Goal: Task Accomplishment & Management: Use online tool/utility

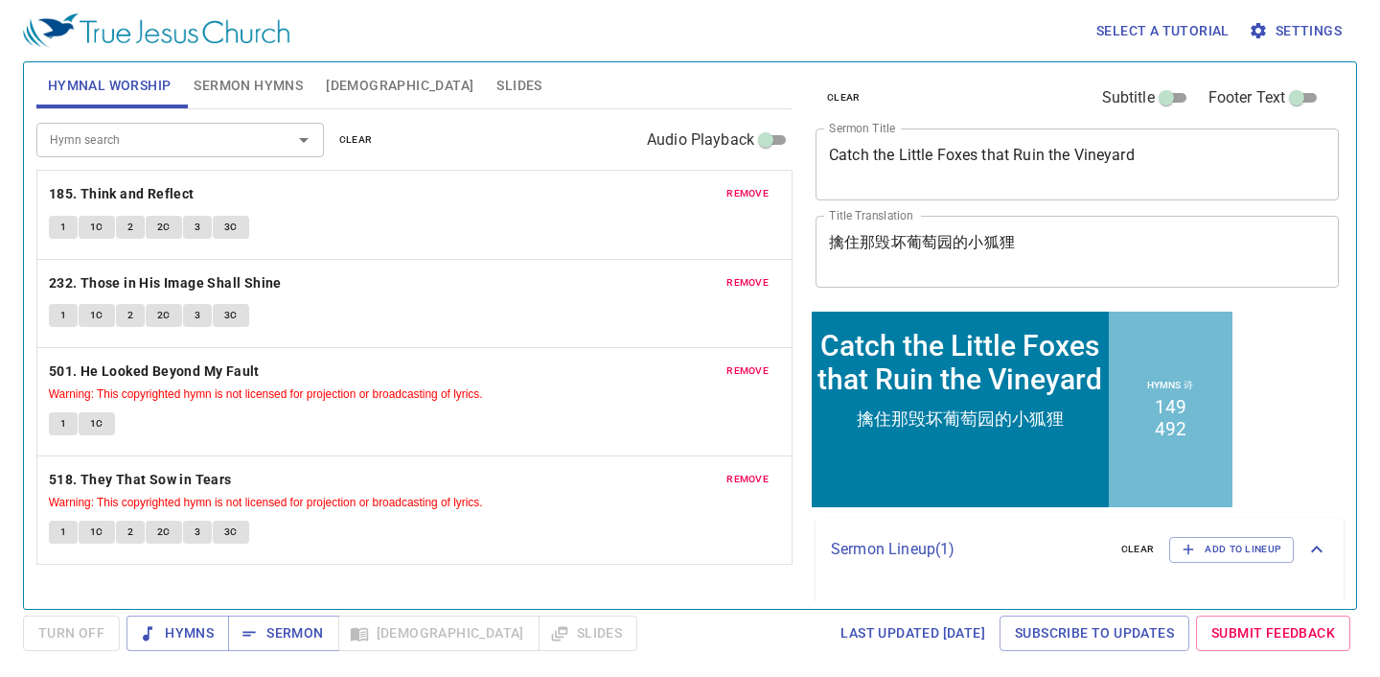
click at [752, 194] on span "remove" at bounding box center [747, 193] width 42 height 17
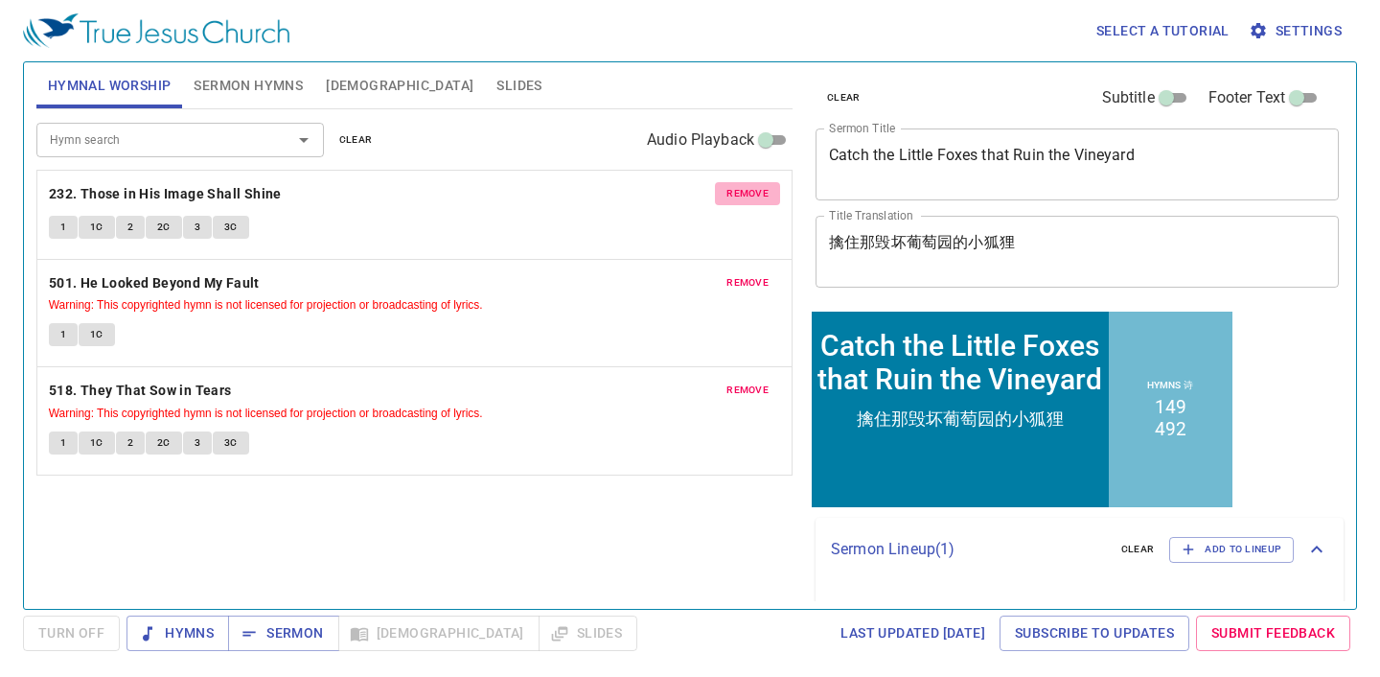
click at [752, 194] on span "remove" at bounding box center [747, 193] width 42 height 17
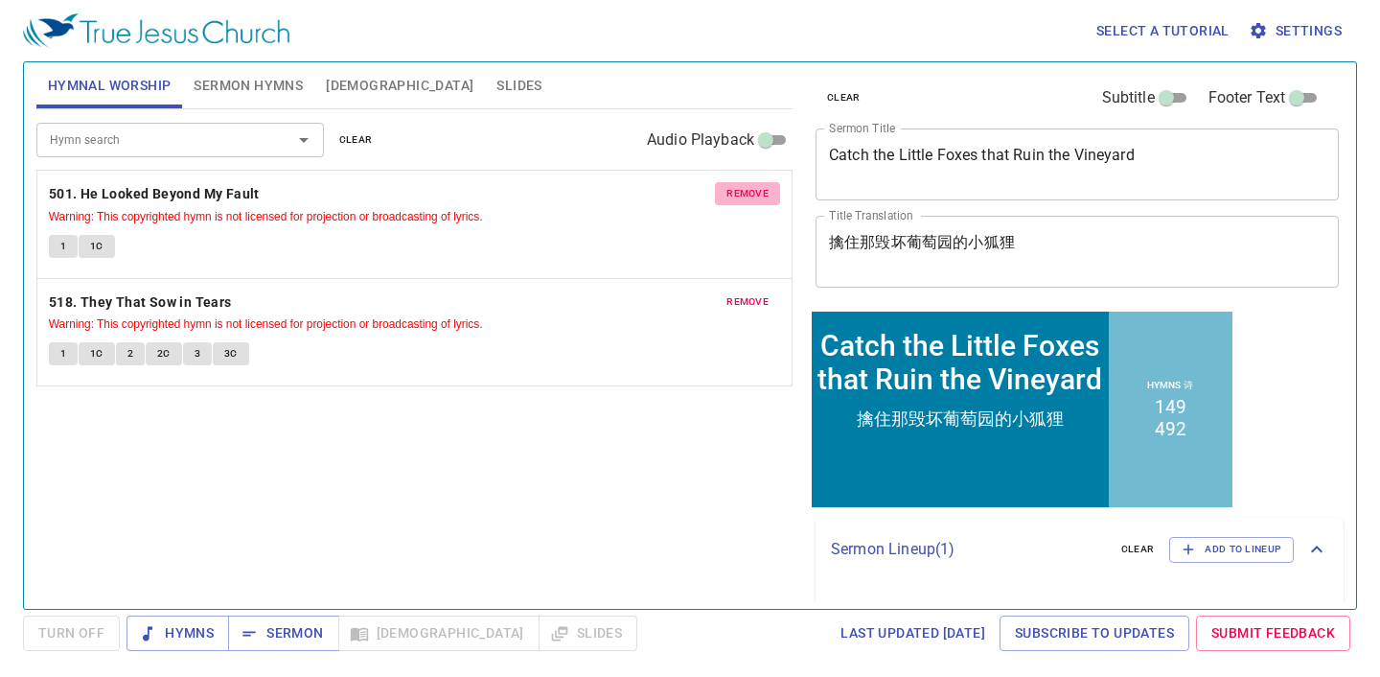
click at [752, 194] on span "remove" at bounding box center [747, 193] width 42 height 17
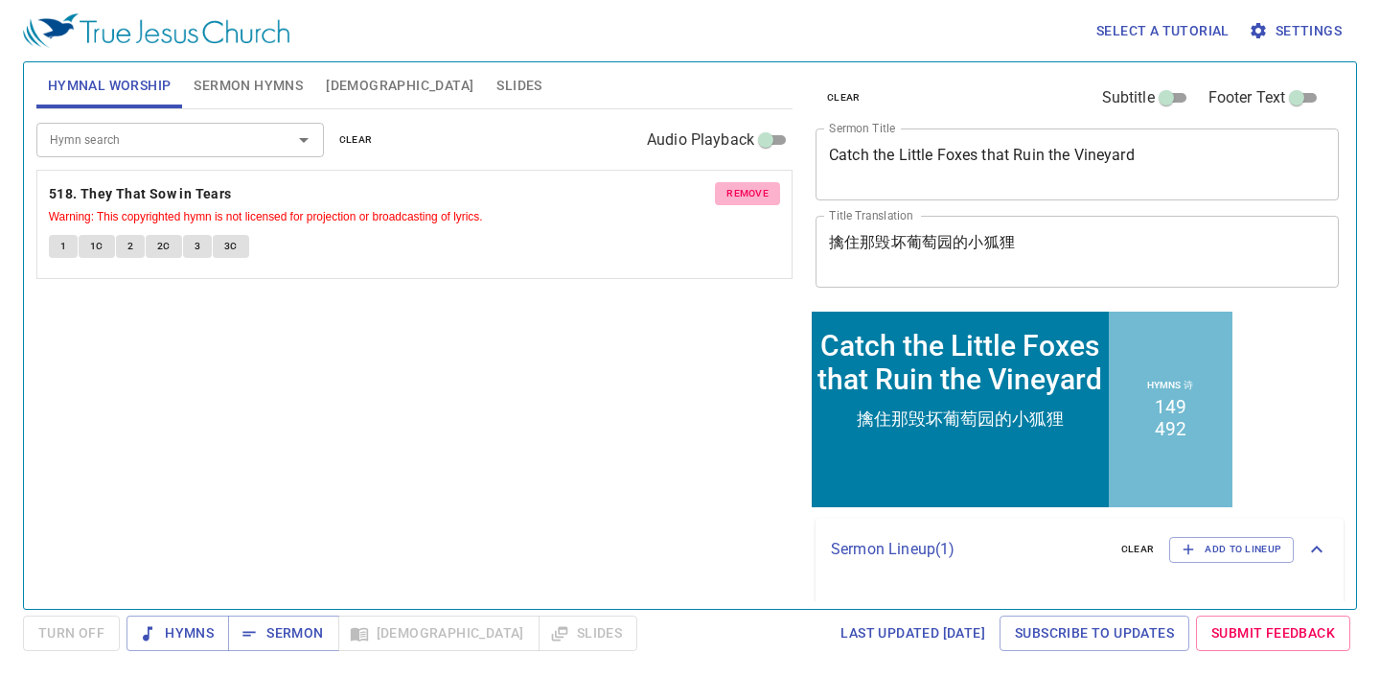
click at [752, 194] on span "remove" at bounding box center [747, 193] width 42 height 17
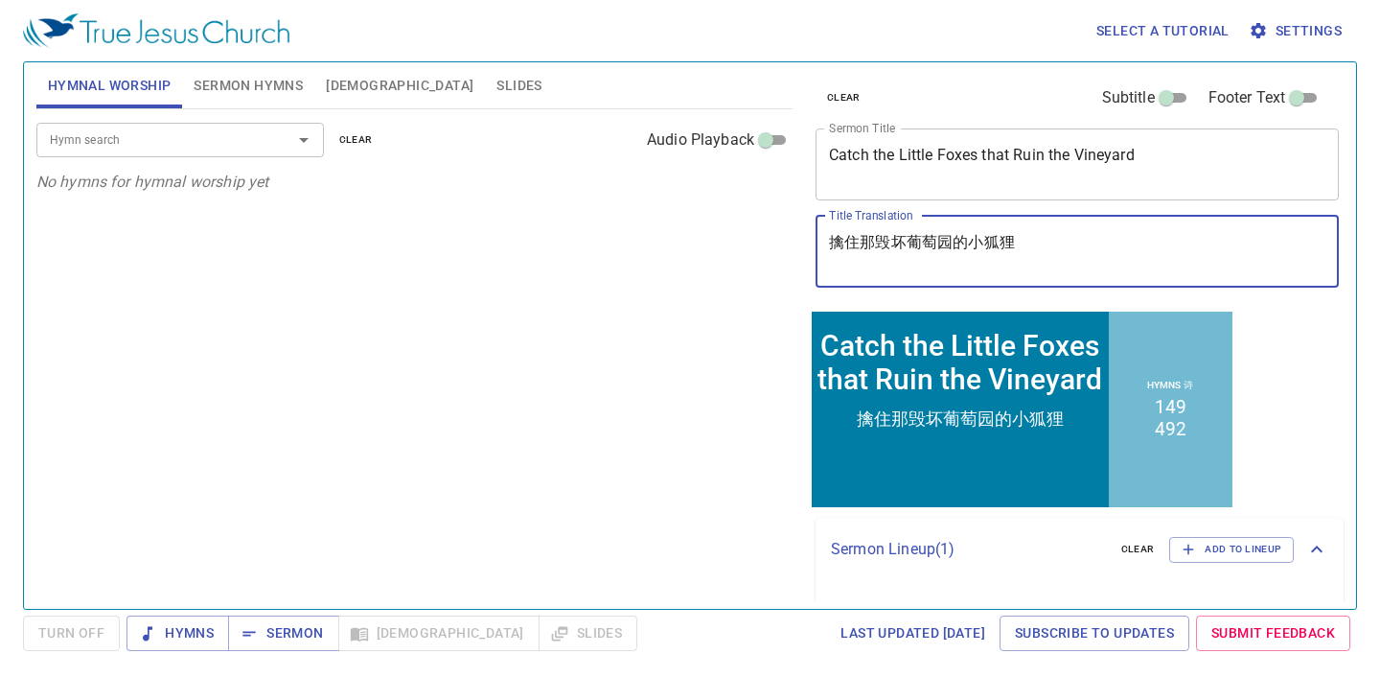
drag, startPoint x: 1048, startPoint y: 253, endPoint x: 802, endPoint y: 240, distance: 246.6
click at [802, 240] on div "clear Subtitle Footer Text Sermon Title Catch the Little Foxes that Ruin the Vi…" at bounding box center [1075, 328] width 551 height 546
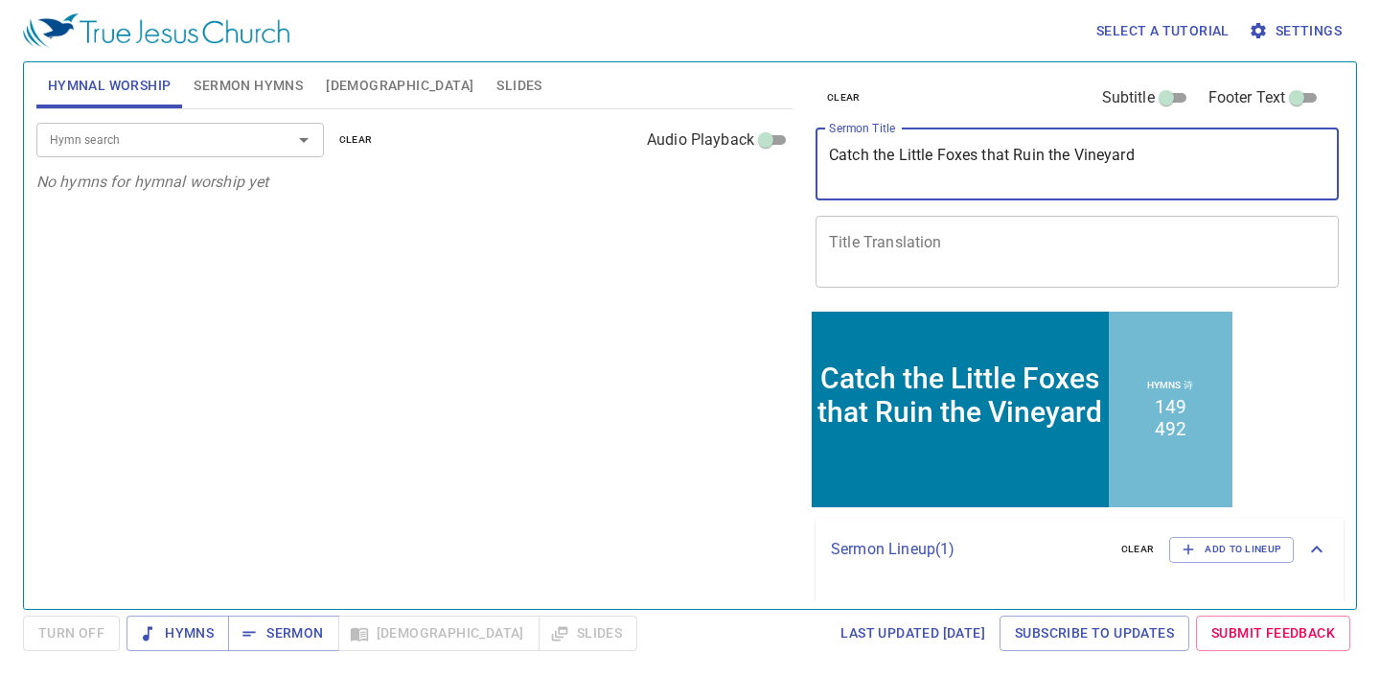
drag, startPoint x: 1232, startPoint y: 161, endPoint x: 818, endPoint y: 163, distance: 414.0
click at [818, 163] on div "Catch the Little Foxes that Ruin the Vineyard x Sermon Title" at bounding box center [1076, 164] width 523 height 72
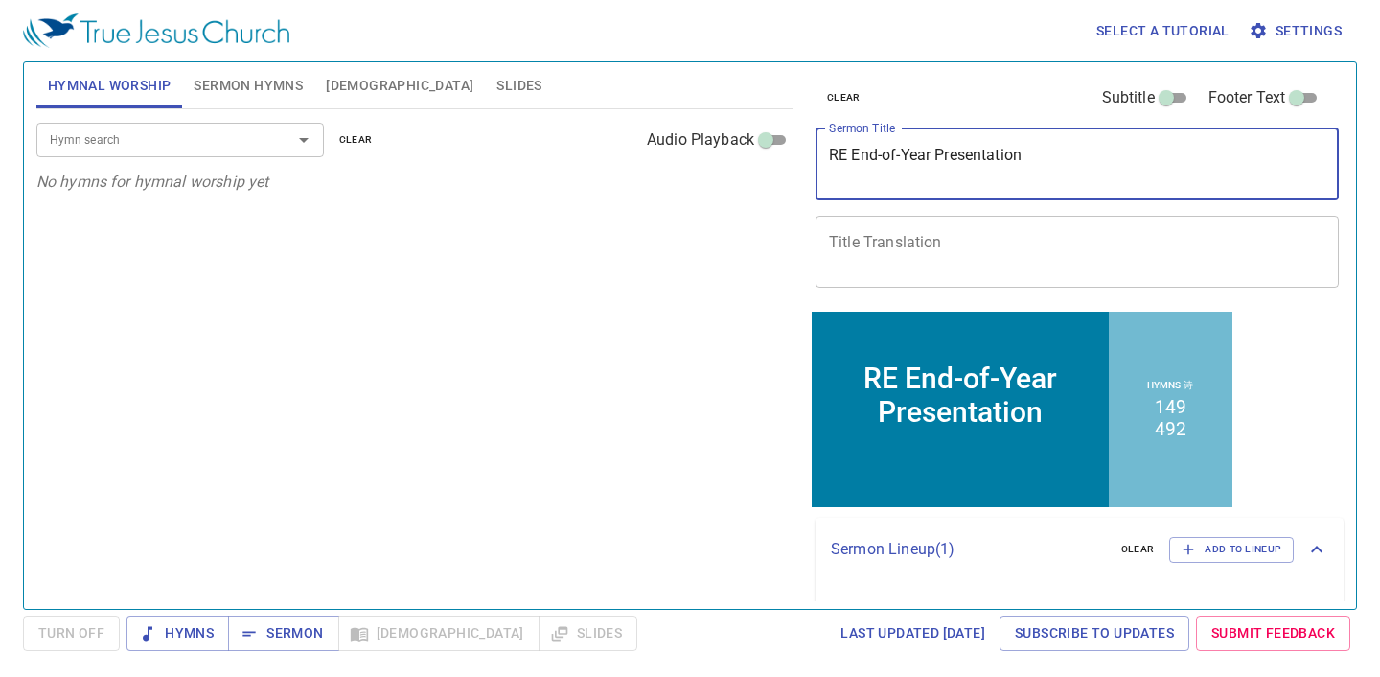
type textarea "RE End-of-Year Presentation"
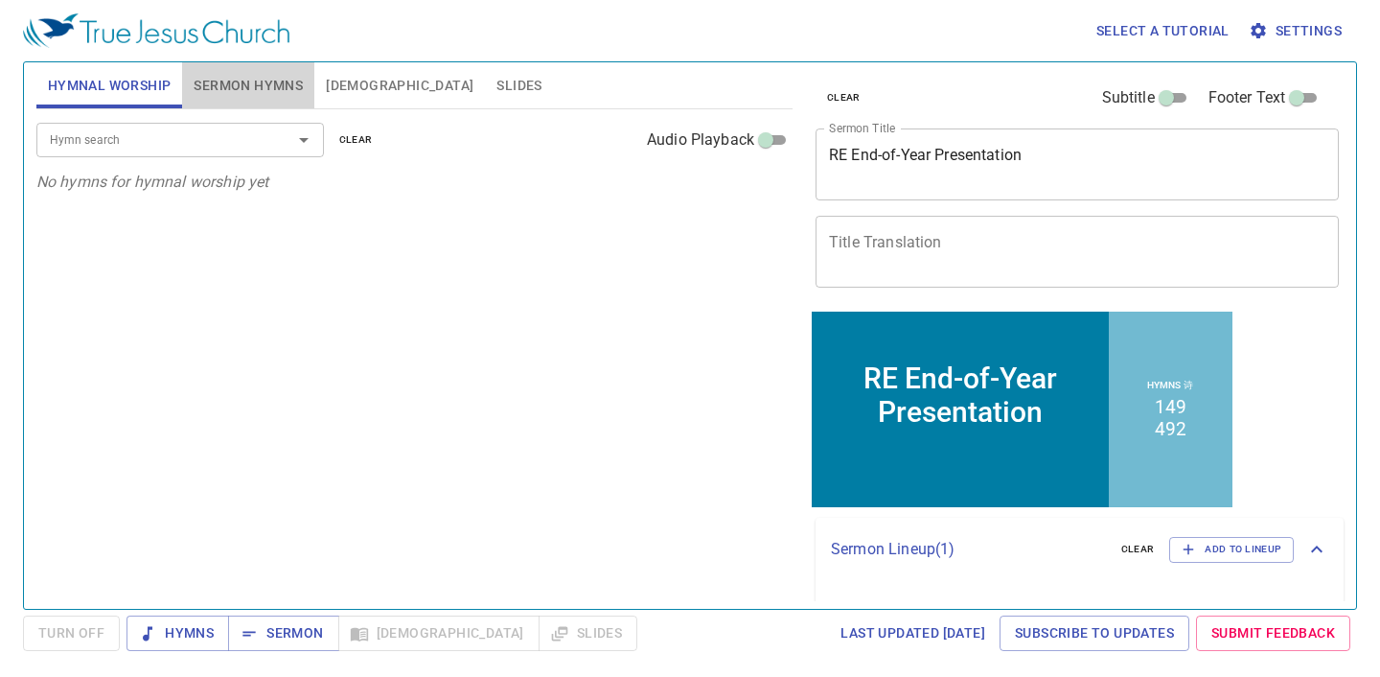
click at [223, 80] on span "Sermon Hymns" at bounding box center [248, 86] width 109 height 24
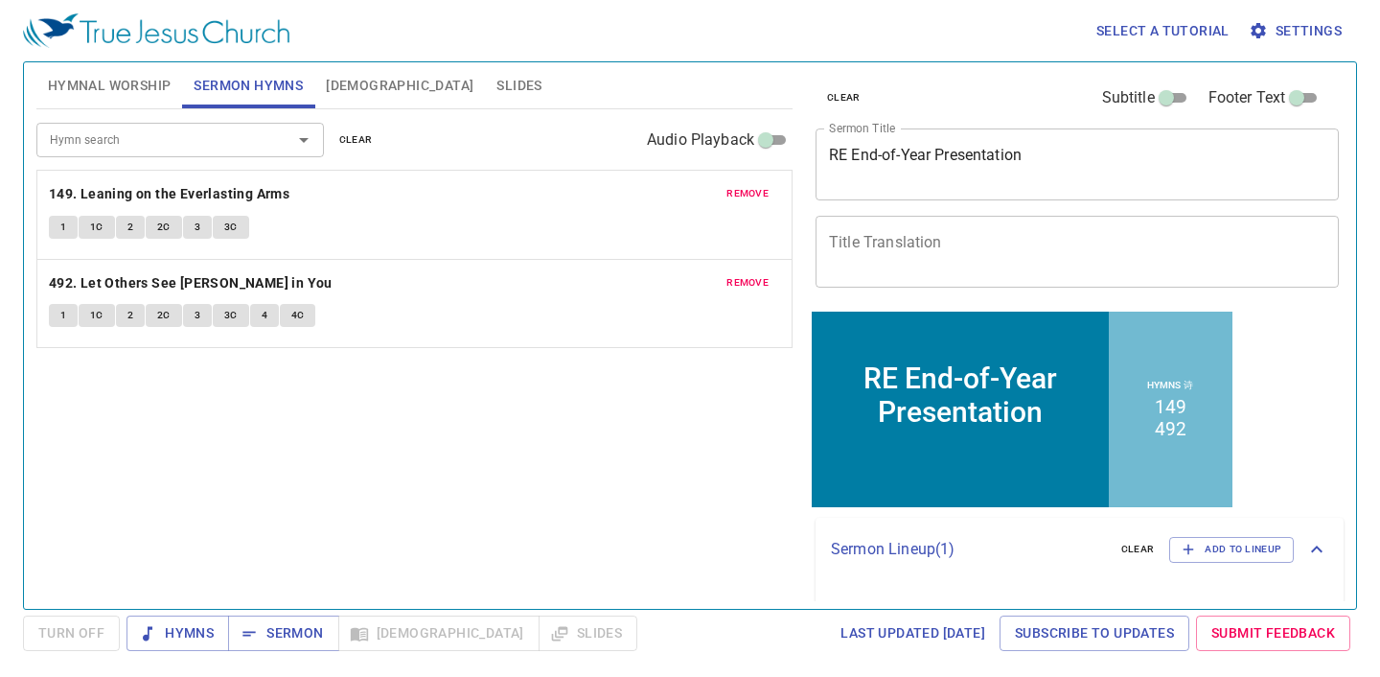
click at [746, 193] on span "remove" at bounding box center [747, 193] width 42 height 17
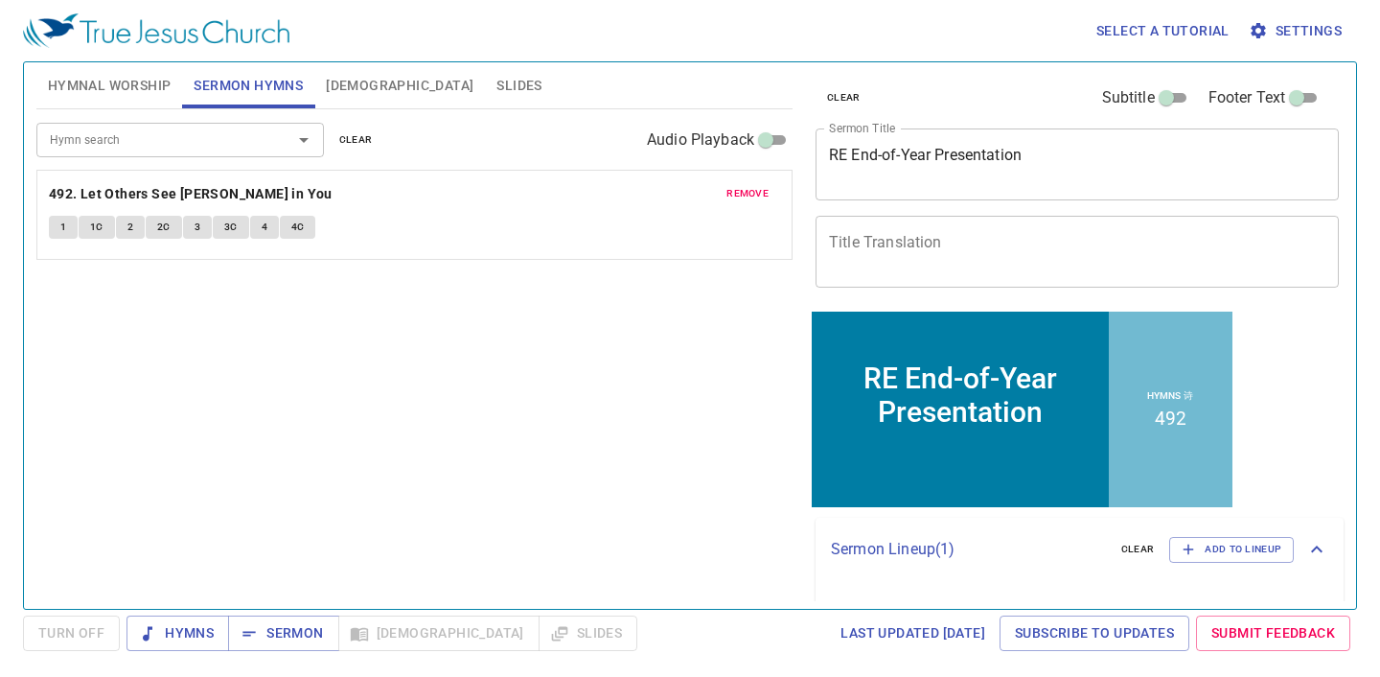
click at [746, 193] on span "remove" at bounding box center [747, 193] width 42 height 17
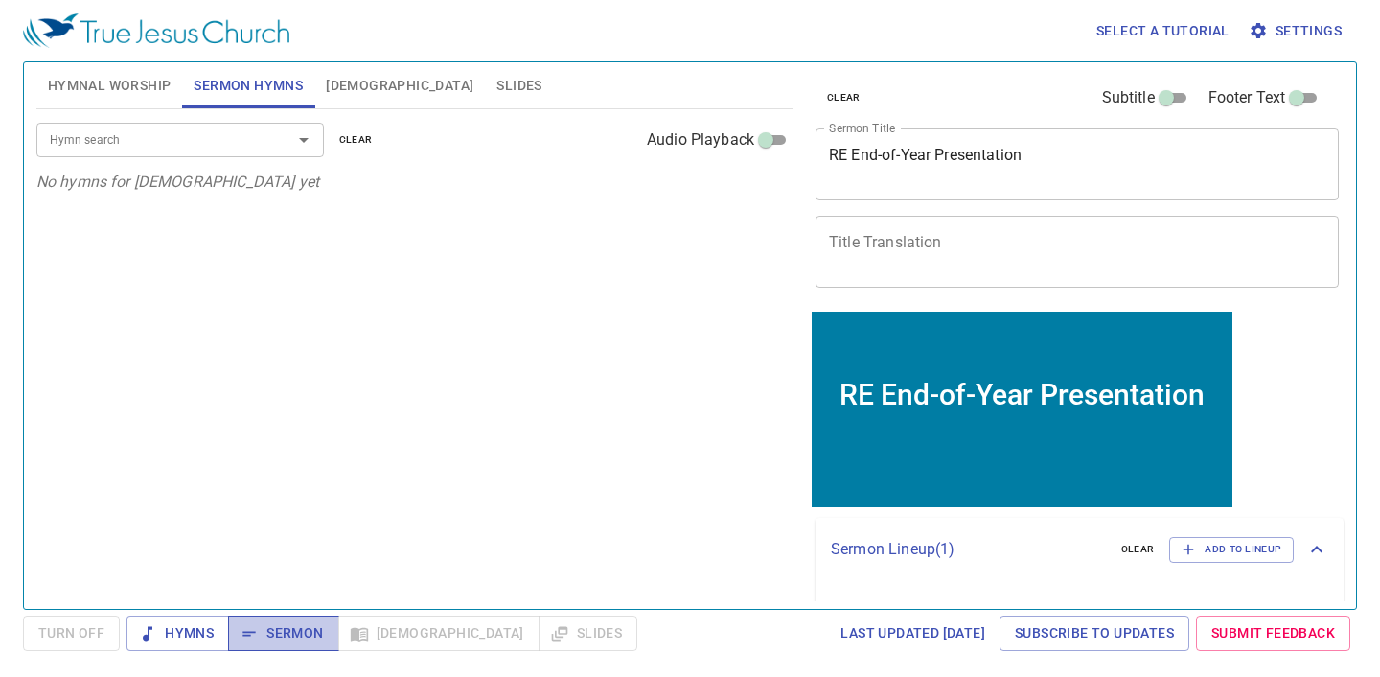
click at [303, 640] on span "Sermon" at bounding box center [283, 633] width 80 height 24
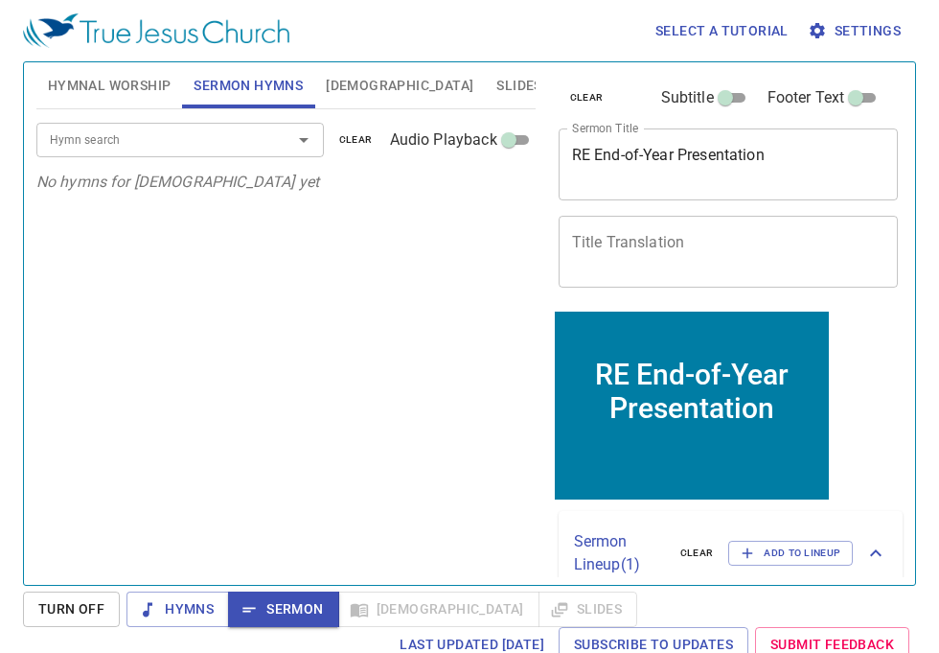
click at [126, 149] on input "Hymn search" at bounding box center [151, 139] width 219 height 22
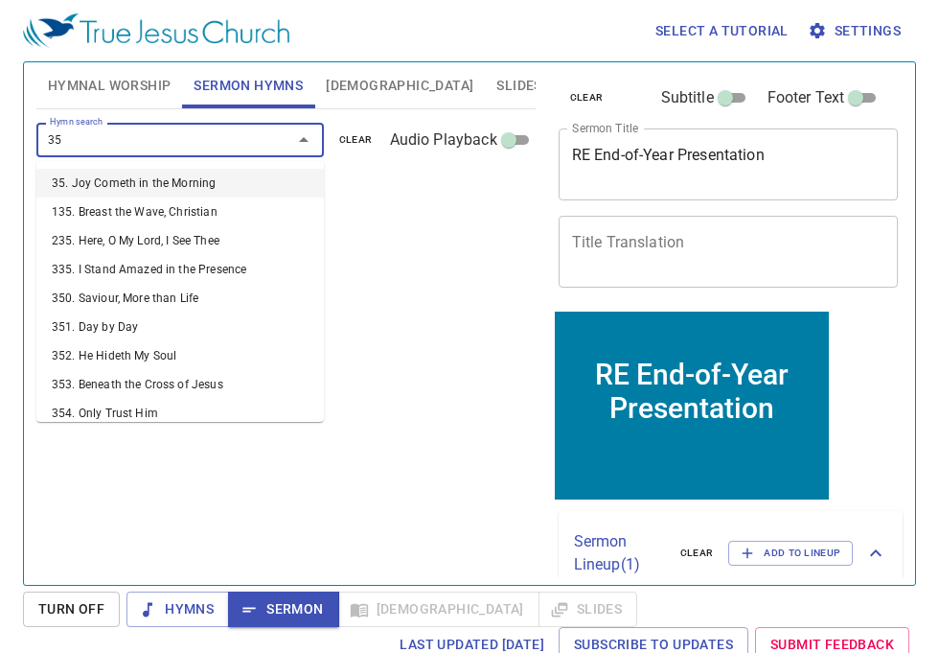
type input "358"
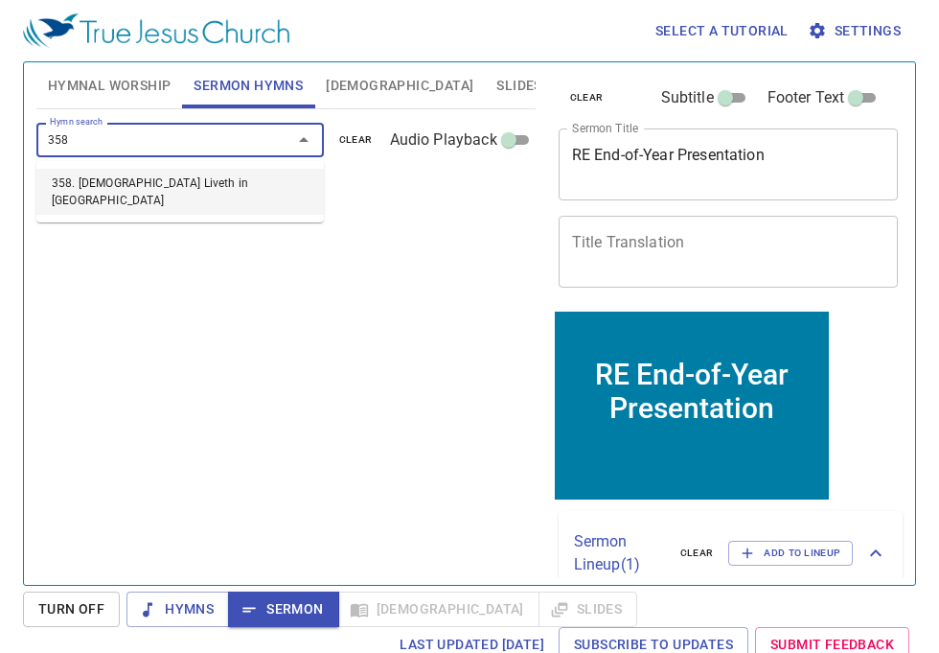
click at [67, 184] on li "358. [DEMOGRAPHIC_DATA] Liveth in [GEOGRAPHIC_DATA]" at bounding box center [179, 192] width 287 height 46
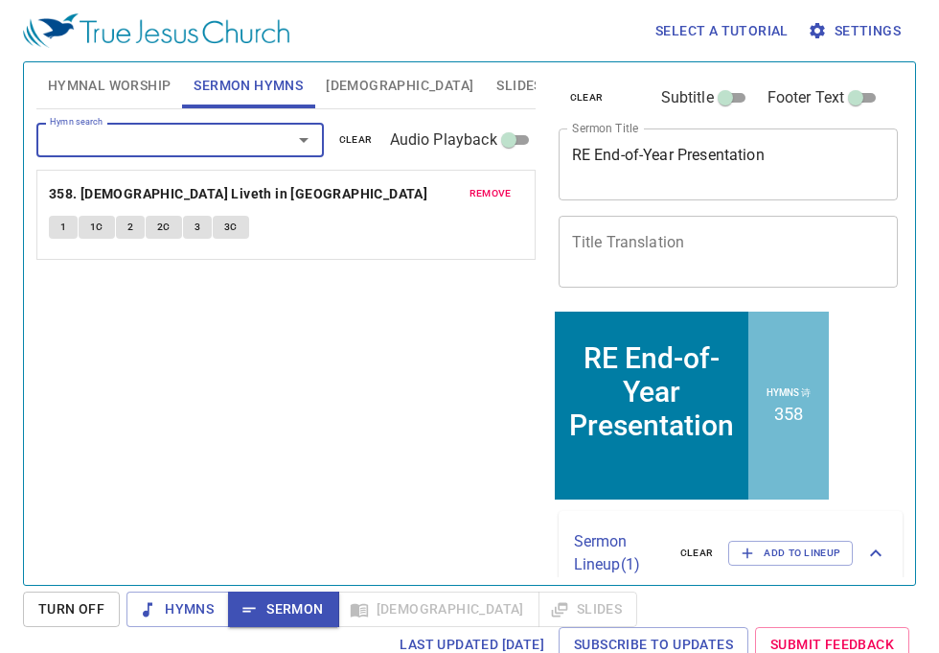
click at [61, 231] on span "1" at bounding box center [63, 226] width 6 height 17
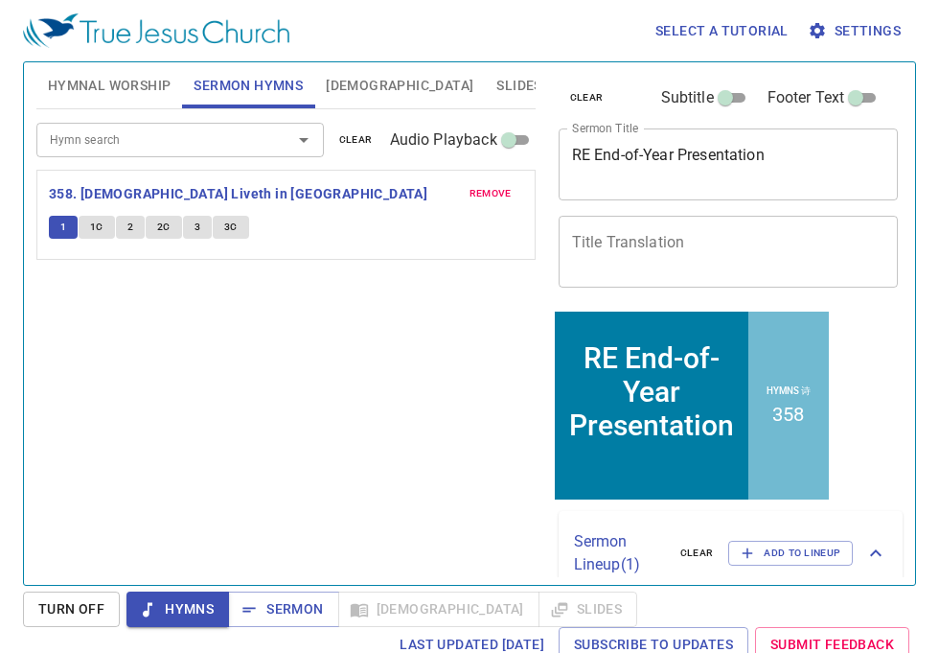
click at [91, 228] on span "1C" at bounding box center [96, 226] width 13 height 17
click at [127, 225] on span "2" at bounding box center [130, 226] width 6 height 17
click at [157, 230] on span "2C" at bounding box center [163, 226] width 13 height 17
click at [203, 230] on button "3" at bounding box center [197, 227] width 29 height 23
click at [226, 228] on span "3C" at bounding box center [230, 226] width 13 height 17
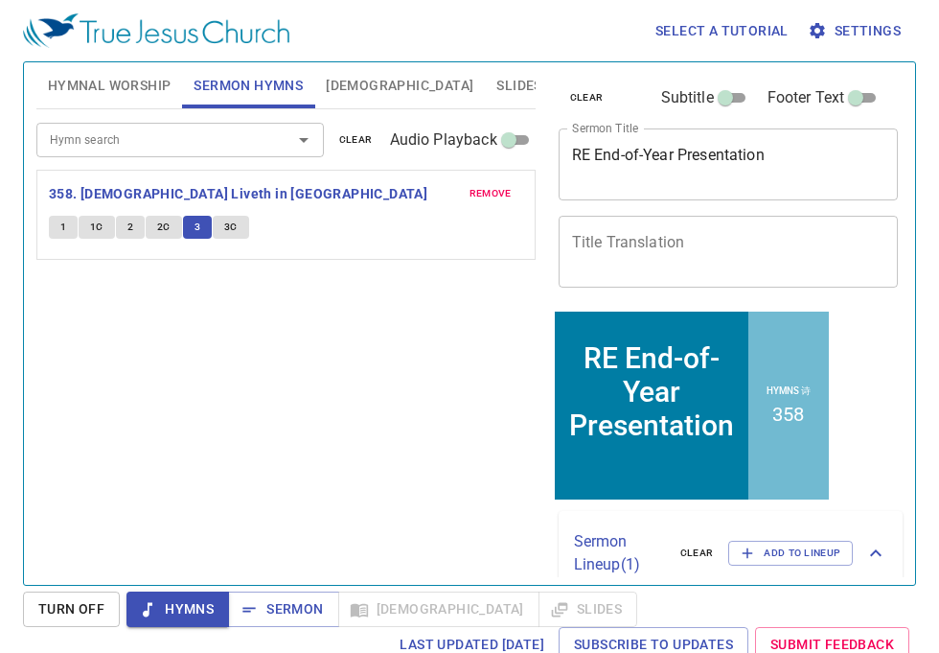
click at [226, 228] on span "3C" at bounding box center [230, 226] width 13 height 17
click at [267, 613] on span "Sermon" at bounding box center [283, 609] width 80 height 24
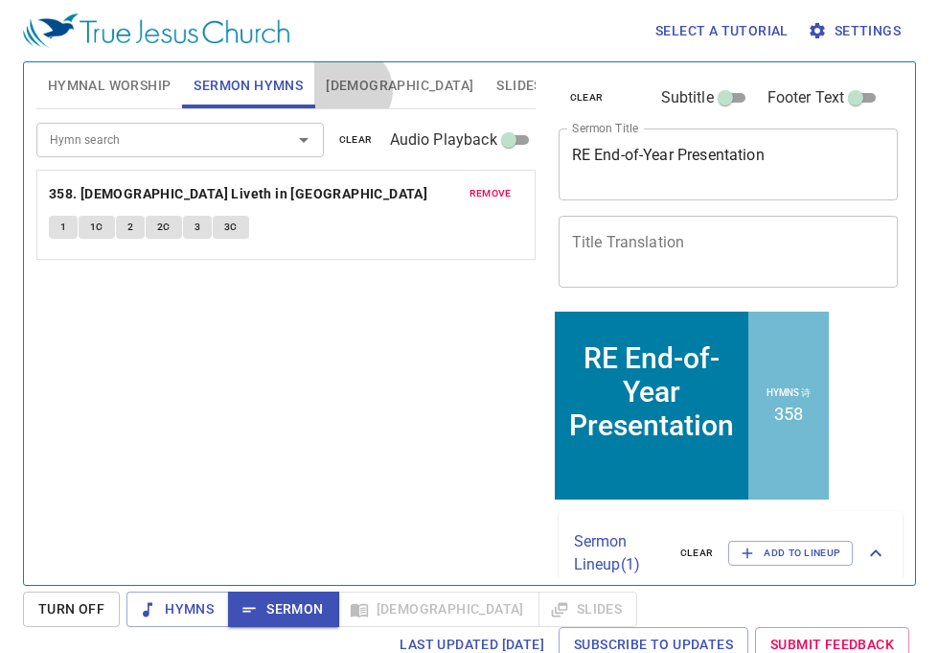
click at [349, 90] on span "[DEMOGRAPHIC_DATA]" at bounding box center [400, 86] width 148 height 24
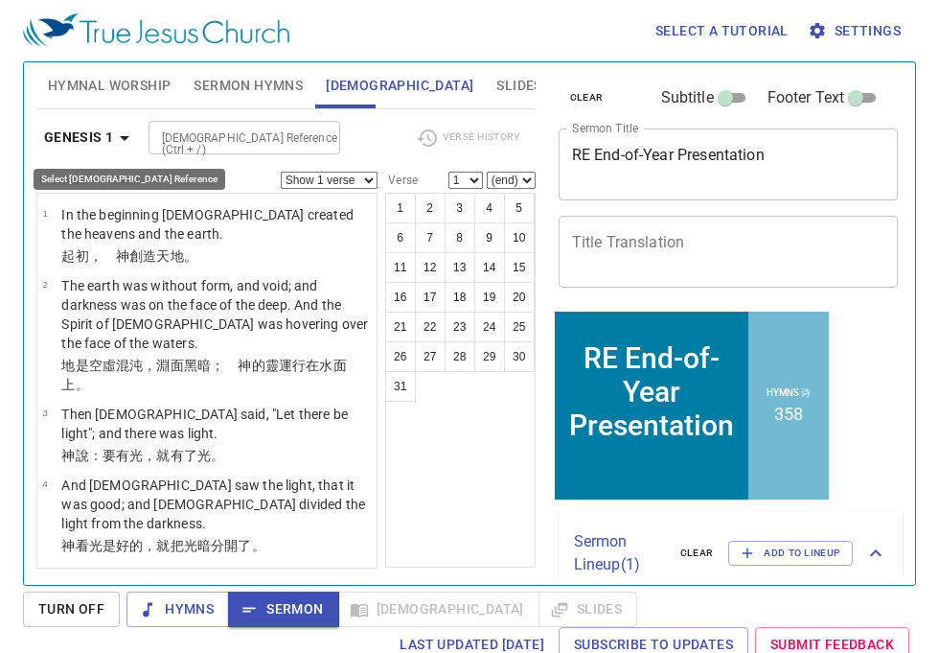
click at [122, 136] on icon "button" at bounding box center [125, 138] width 10 height 5
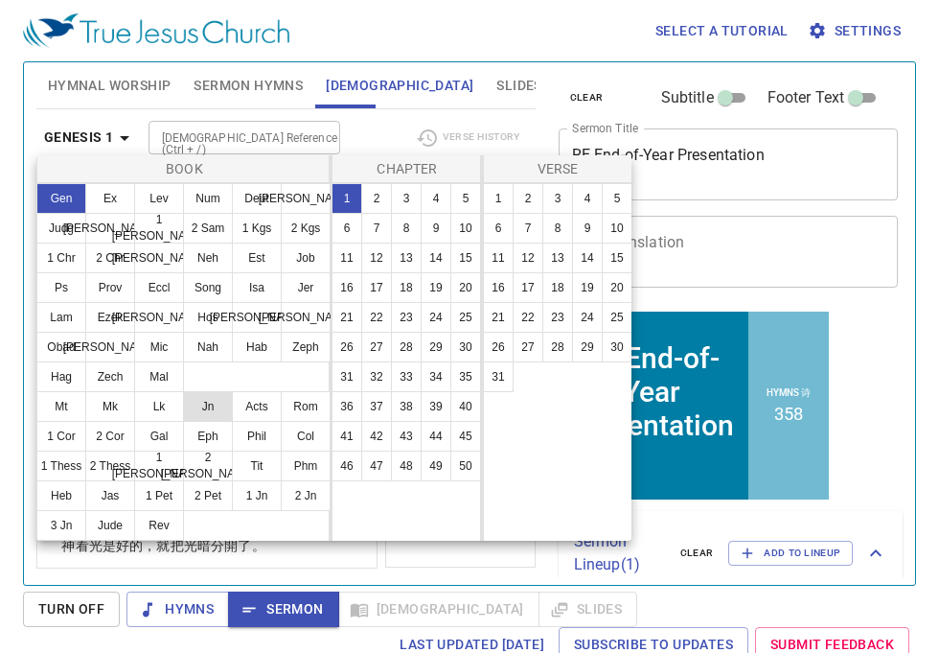
click at [205, 405] on button "Jn" at bounding box center [208, 406] width 50 height 31
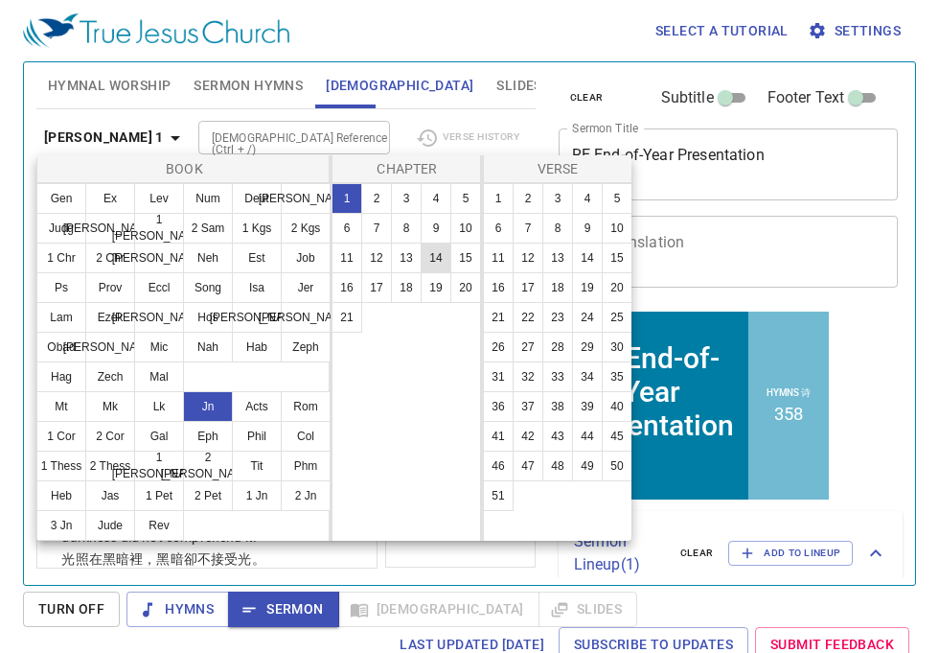
click at [438, 259] on button "14" at bounding box center [436, 257] width 31 height 31
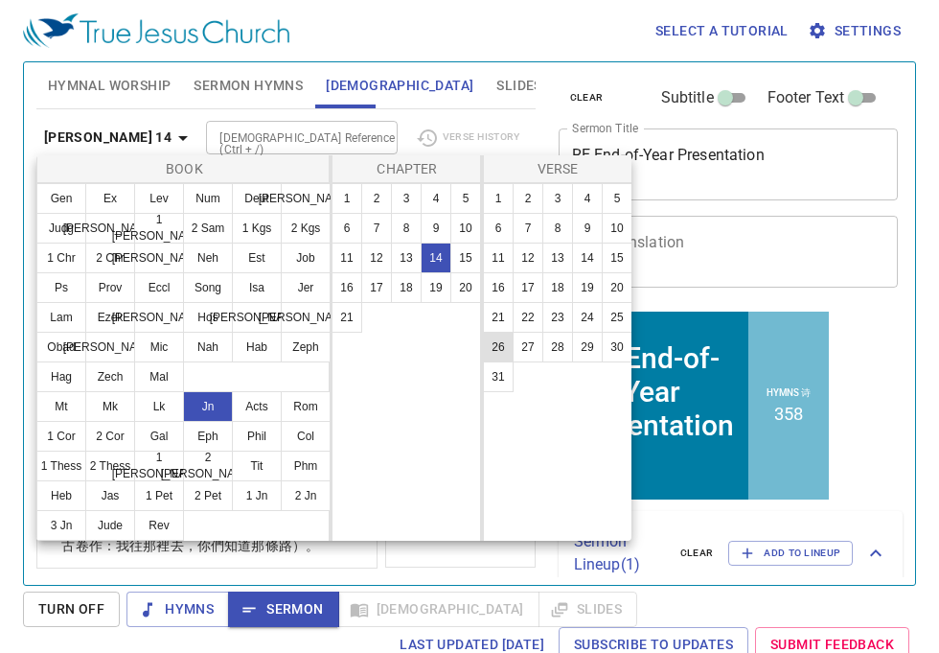
click at [486, 351] on button "26" at bounding box center [498, 347] width 31 height 31
select select "26"
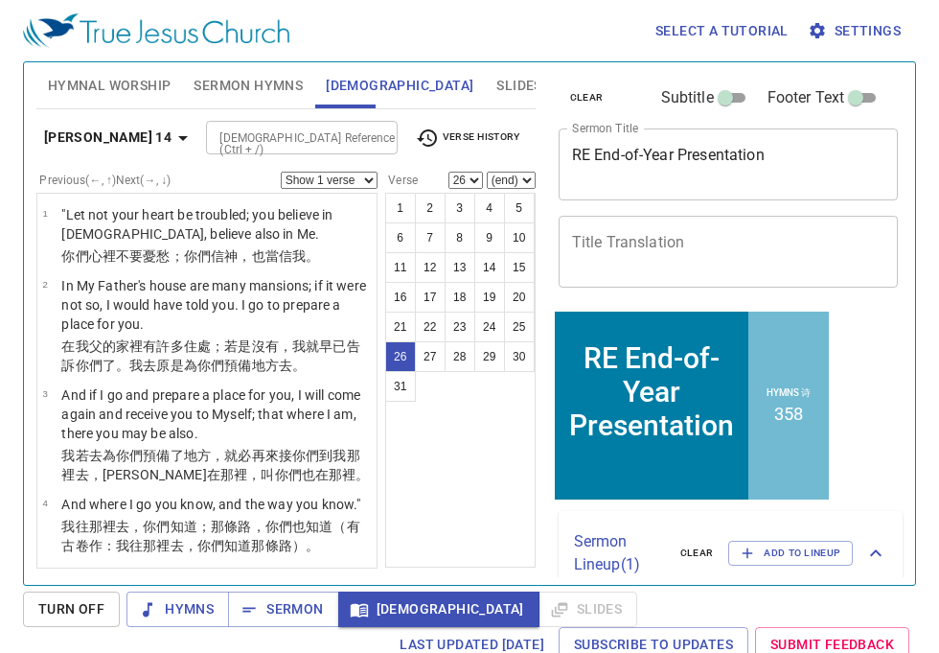
scroll to position [2454, 0]
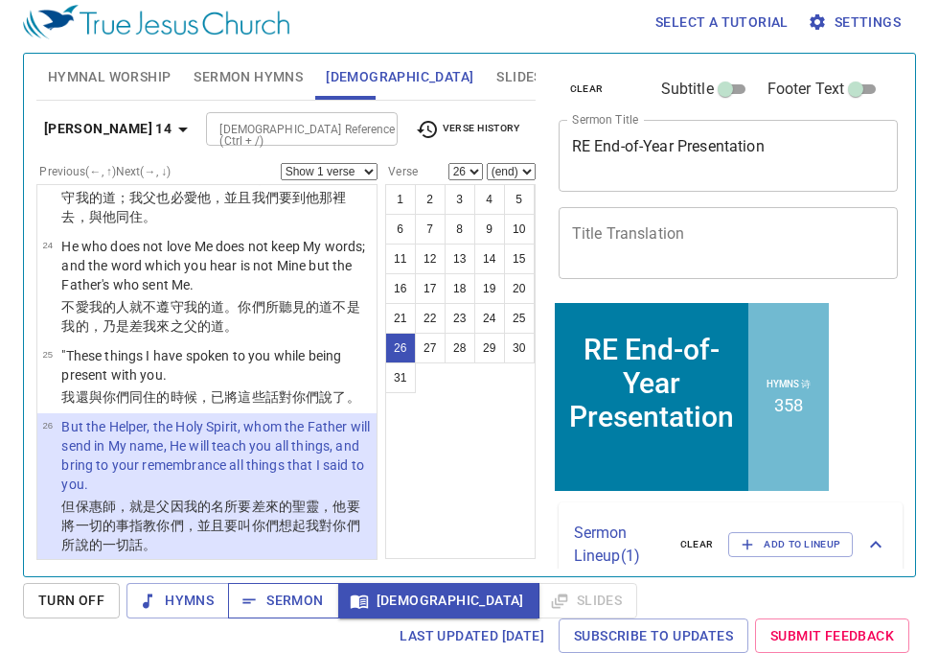
click at [276, 593] on span "Sermon" at bounding box center [283, 600] width 80 height 24
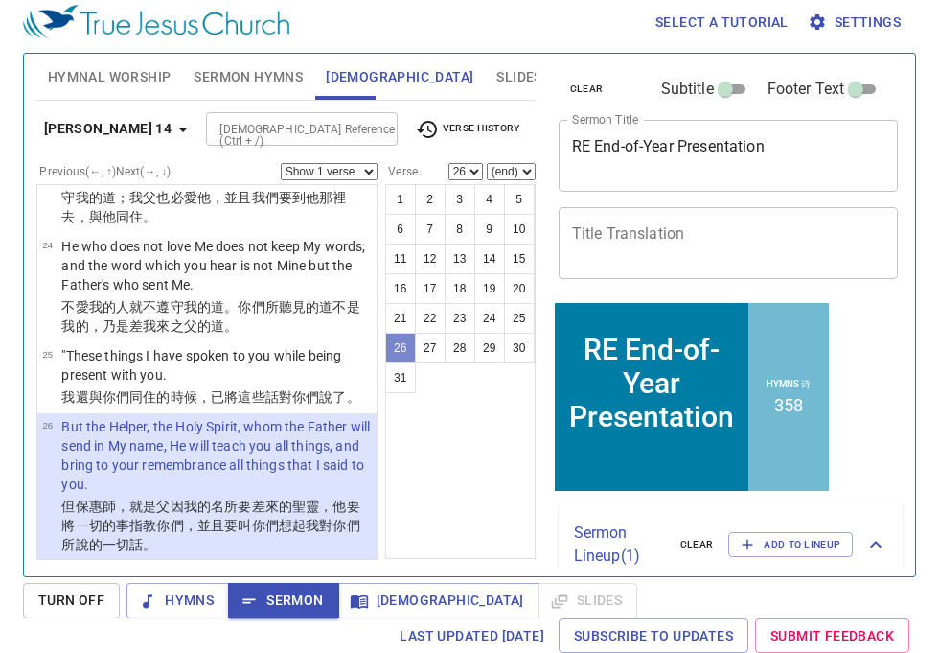
click at [395, 351] on button "26" at bounding box center [400, 348] width 31 height 31
click at [382, 615] on button "[DEMOGRAPHIC_DATA]" at bounding box center [438, 600] width 201 height 35
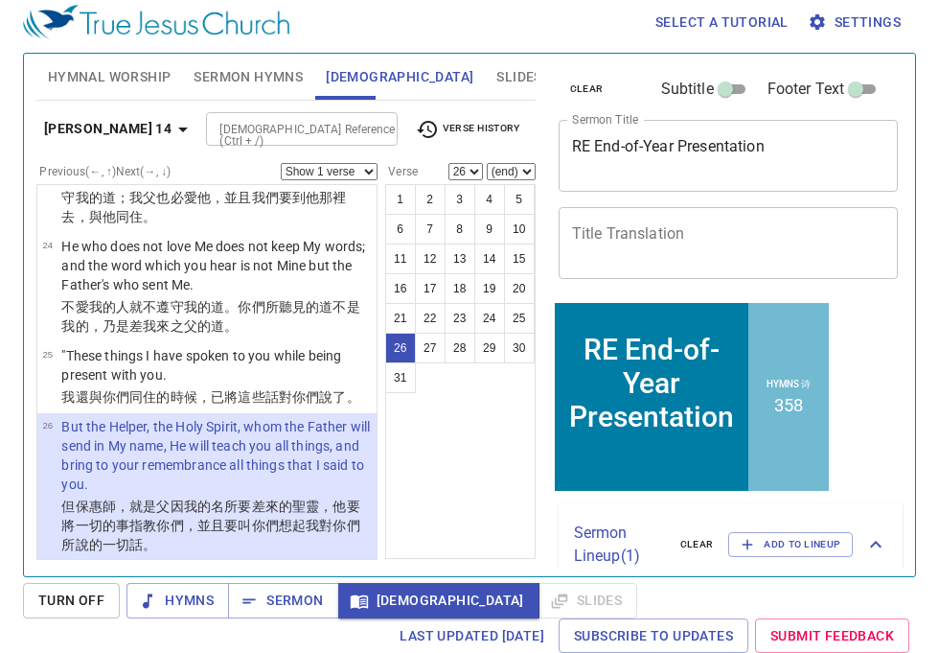
click at [922, 313] on div "Select a tutorial Settings Hymnal Worship Sermon Hymns Bible Slides Hymn search…" at bounding box center [469, 317] width 939 height 653
click at [228, 112] on div "[DEMOGRAPHIC_DATA] Reference (Ctrl + /)" at bounding box center [302, 129] width 192 height 34
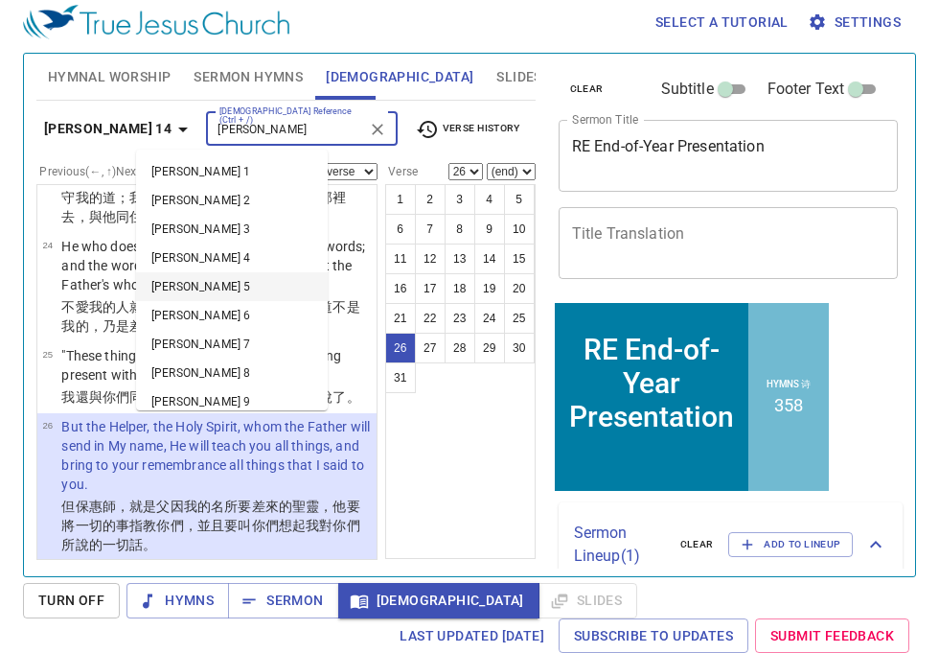
click at [241, 281] on li "John 5" at bounding box center [232, 286] width 192 height 29
type input "john"
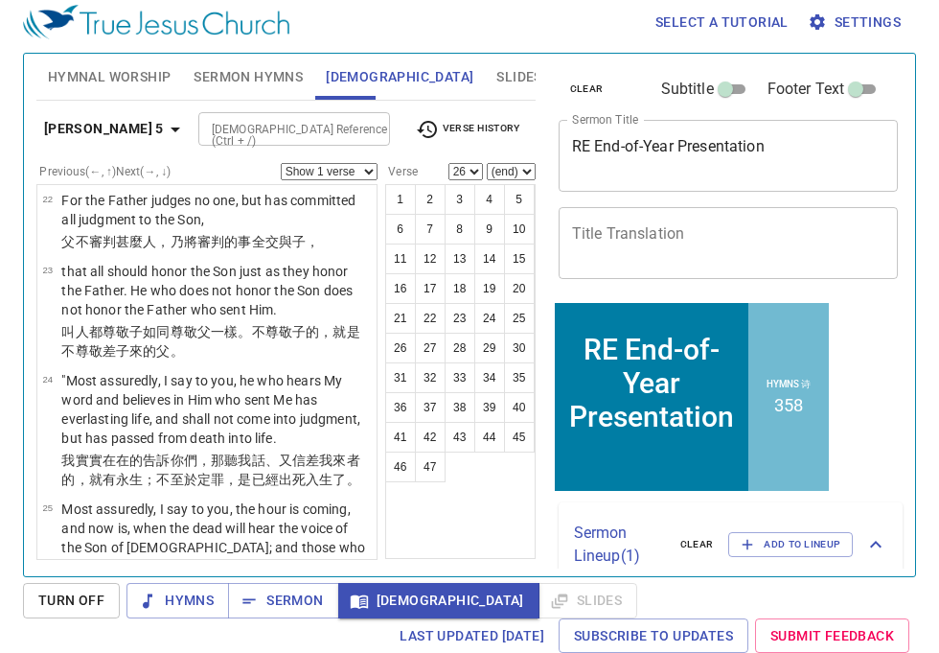
scroll to position [0, 0]
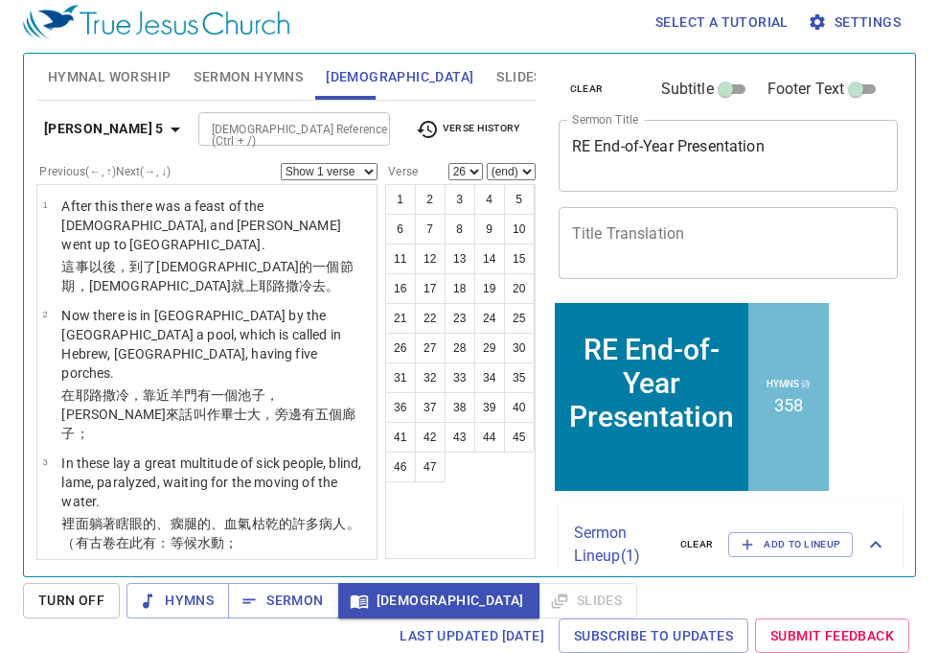
click at [241, 122] on input "[DEMOGRAPHIC_DATA] Reference (Ctrl + /)" at bounding box center [278, 129] width 149 height 22
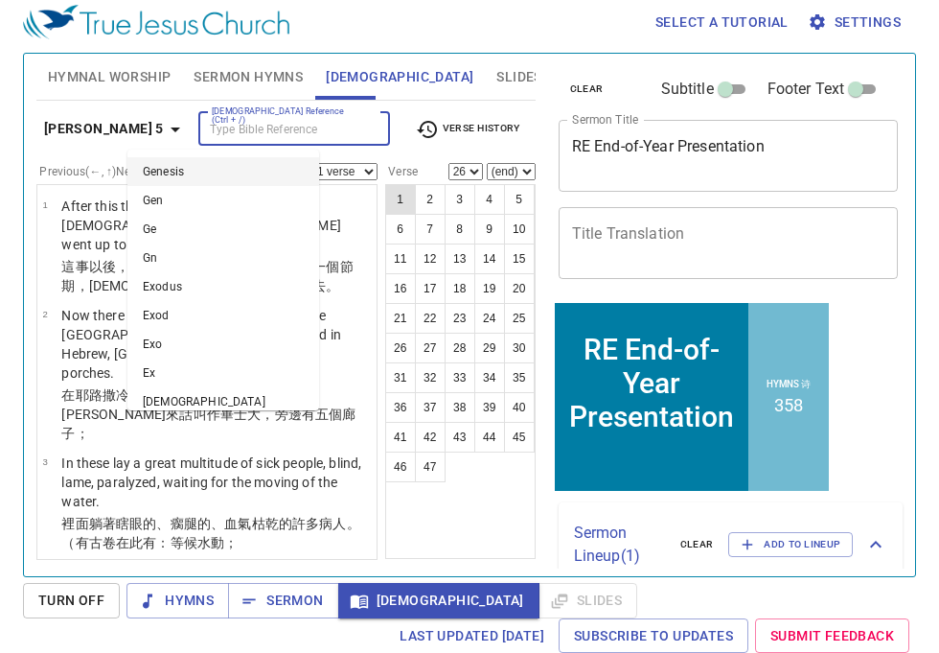
click at [392, 191] on button "1" at bounding box center [400, 199] width 31 height 31
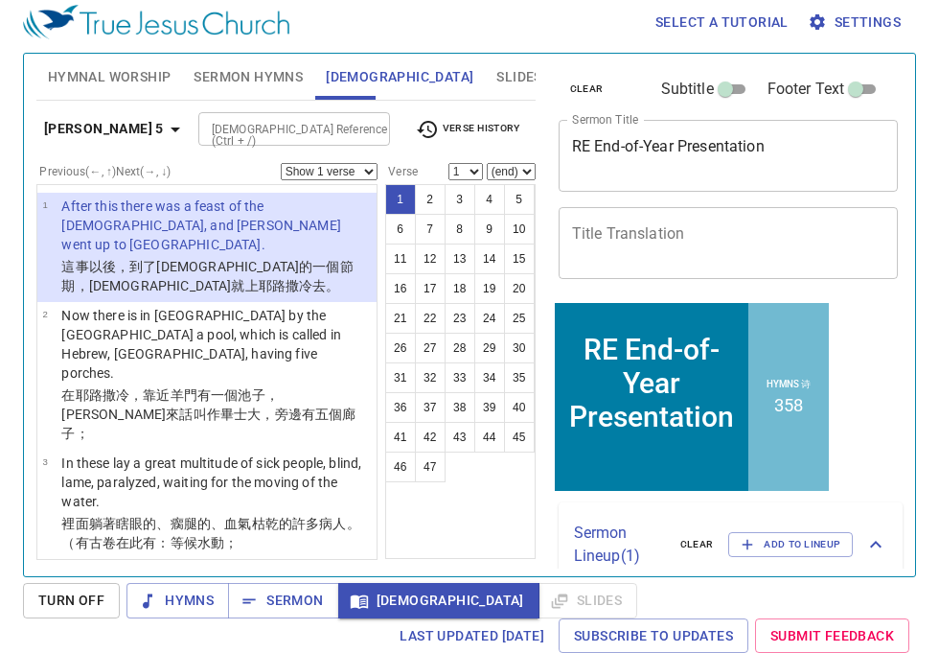
click at [475, 522] on div "1 2 3 4 5 6 7 8 9 10 11 12 13 14 15 16 17 18 19 20 21 22 23 24 25 26 27 28 29 3…" at bounding box center [460, 371] width 150 height 375
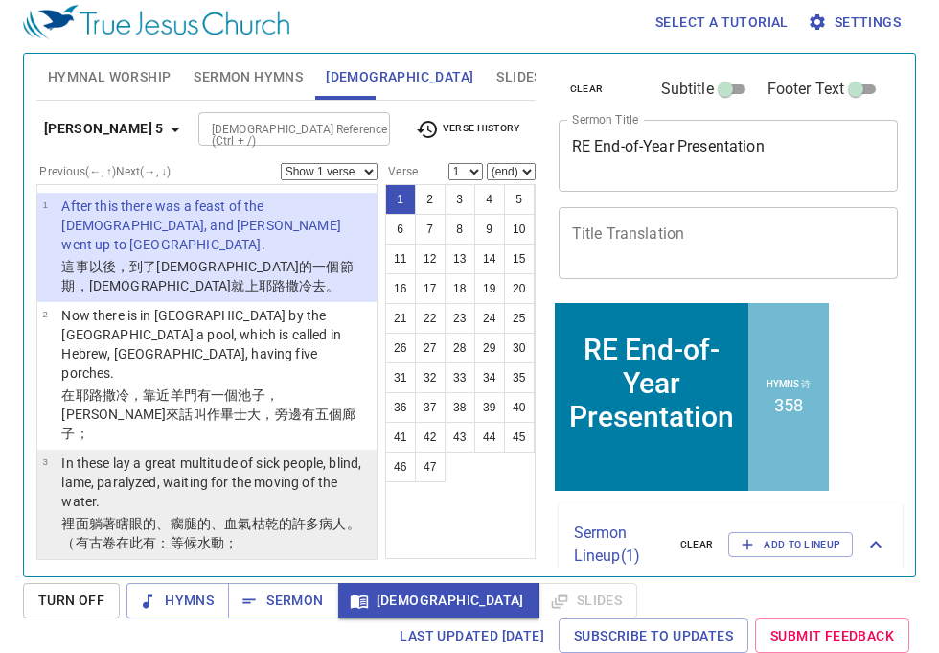
scroll to position [25, 0]
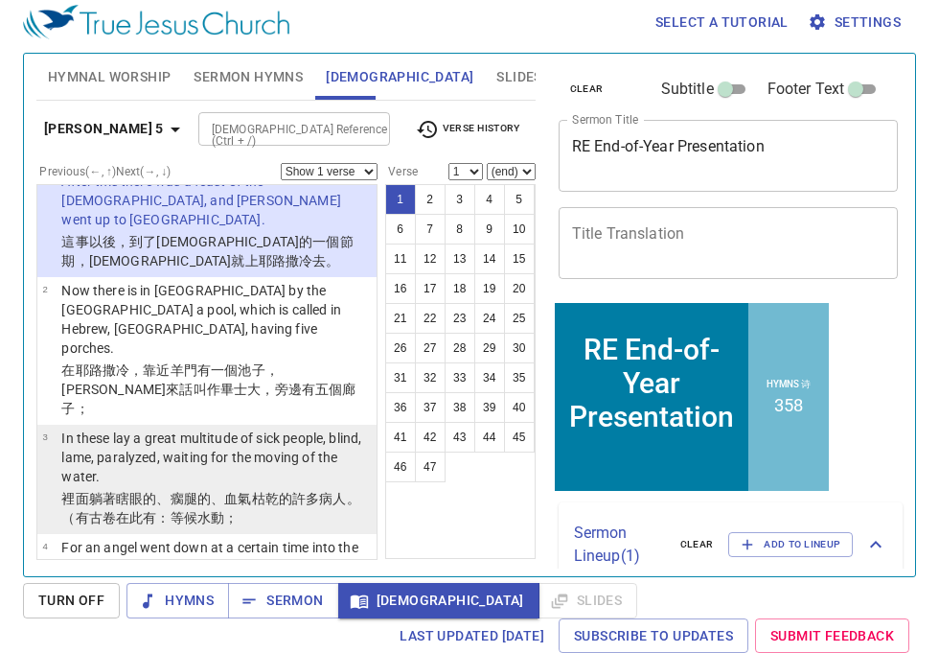
click at [263, 428] on p "In these lay a great multitude of sick people, blind, lame, paralyzed, waiting …" at bounding box center [216, 456] width 310 height 57
select select "3"
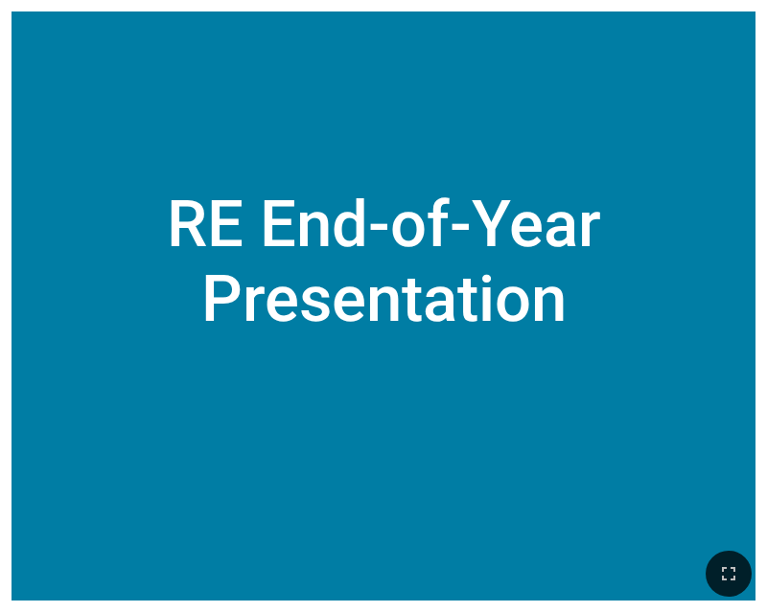
click at [750, 561] on div at bounding box center [383, 574] width 767 height 77
click at [711, 558] on button "button" at bounding box center [728, 574] width 46 height 46
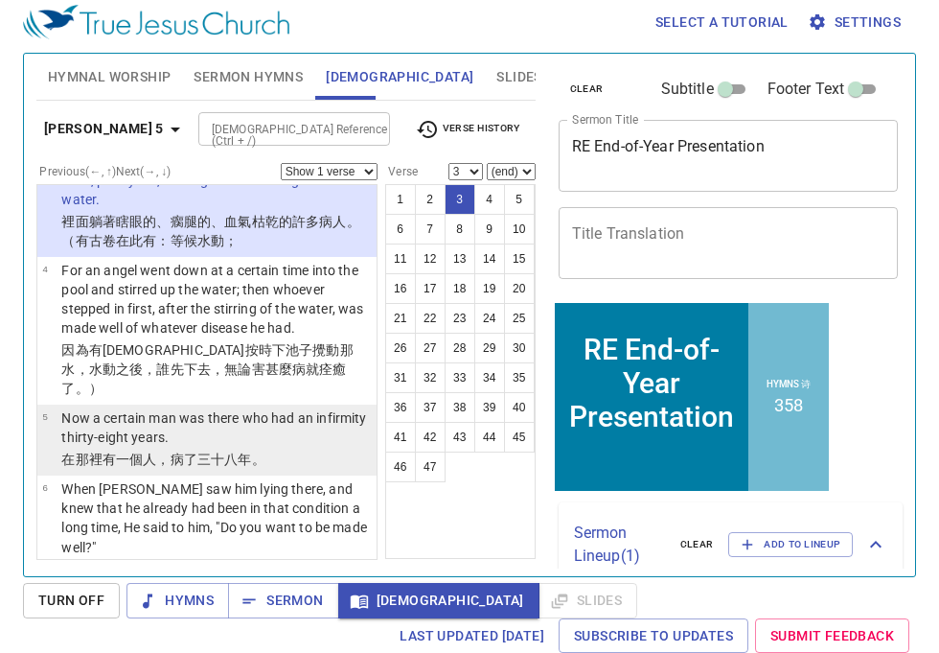
scroll to position [312, 0]
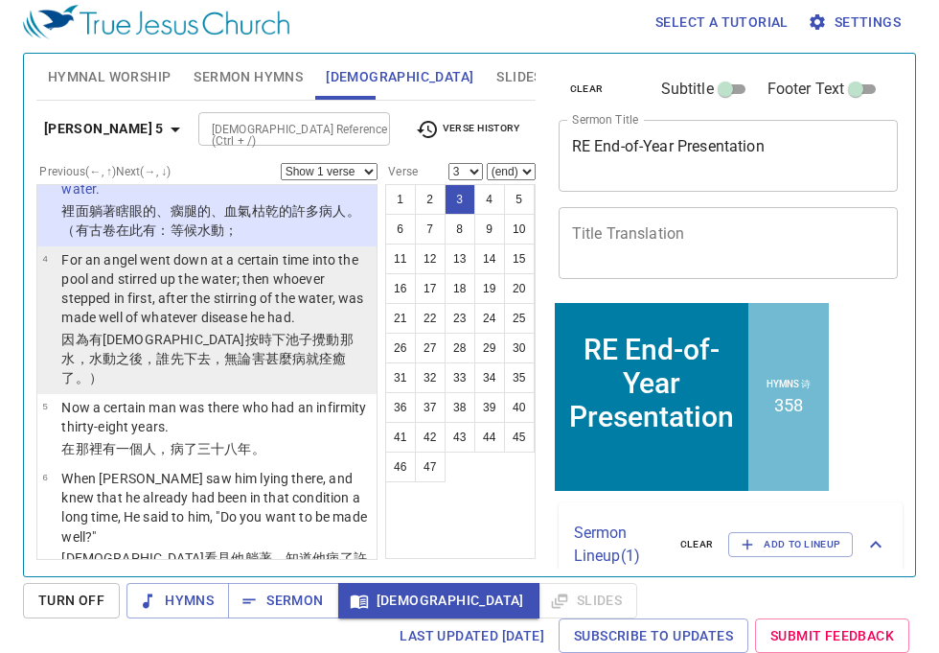
click at [189, 250] on p "For an angel went down at a certain time into the pool and stirred up the water…" at bounding box center [216, 288] width 310 height 77
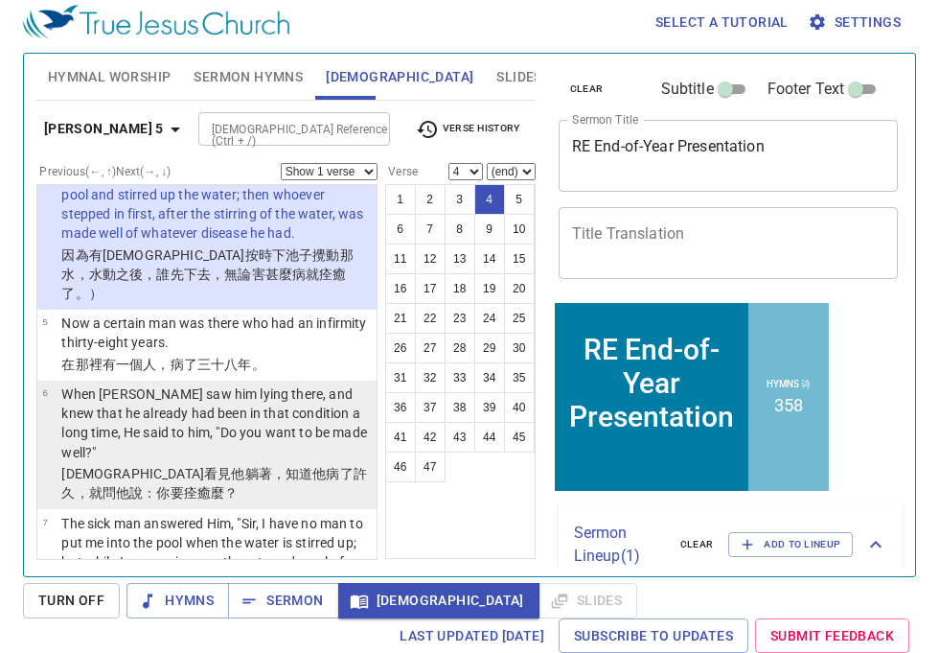
scroll to position [399, 0]
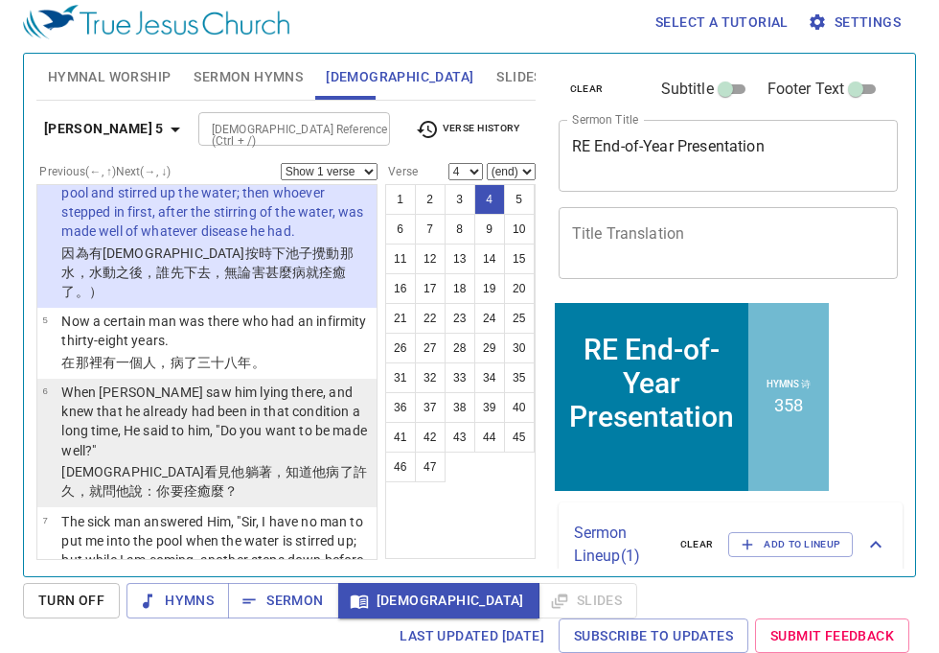
click at [315, 382] on p "When [PERSON_NAME] saw him lying there, and knew that he already had been in th…" at bounding box center [216, 420] width 310 height 77
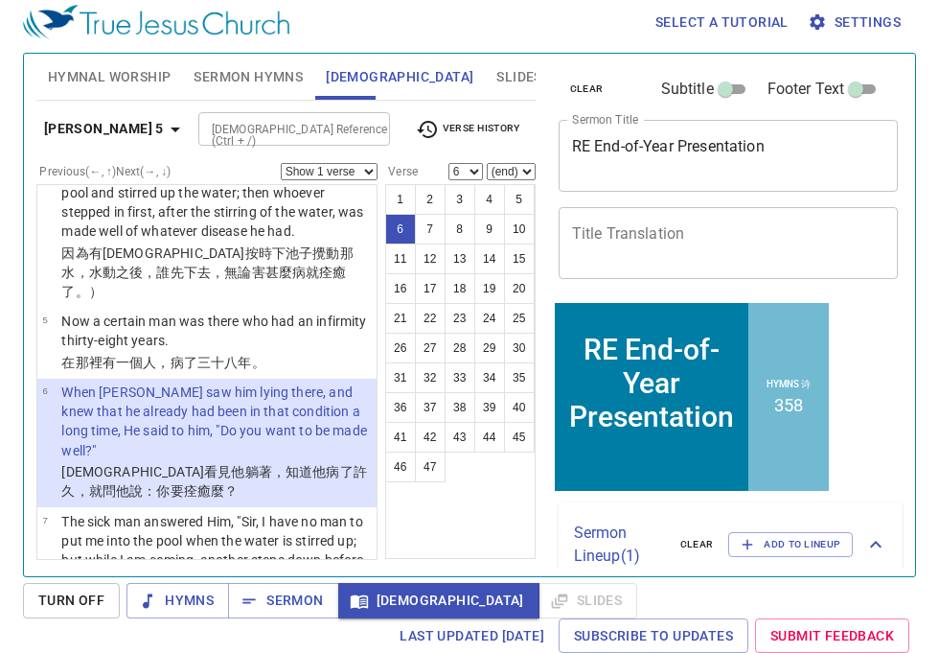
click at [467, 511] on div "1 2 3 4 5 6 7 8 9 10 11 12 13 14 15 16 17 18 19 20 21 22 23 24 25 26 27 28 29 3…" at bounding box center [460, 371] width 150 height 375
click at [489, 511] on div "1 2 3 4 5 6 7 8 9 10 11 12 13 14 15 16 17 18 19 20 21 22 23 24 25 26 27 28 29 3…" at bounding box center [460, 371] width 150 height 375
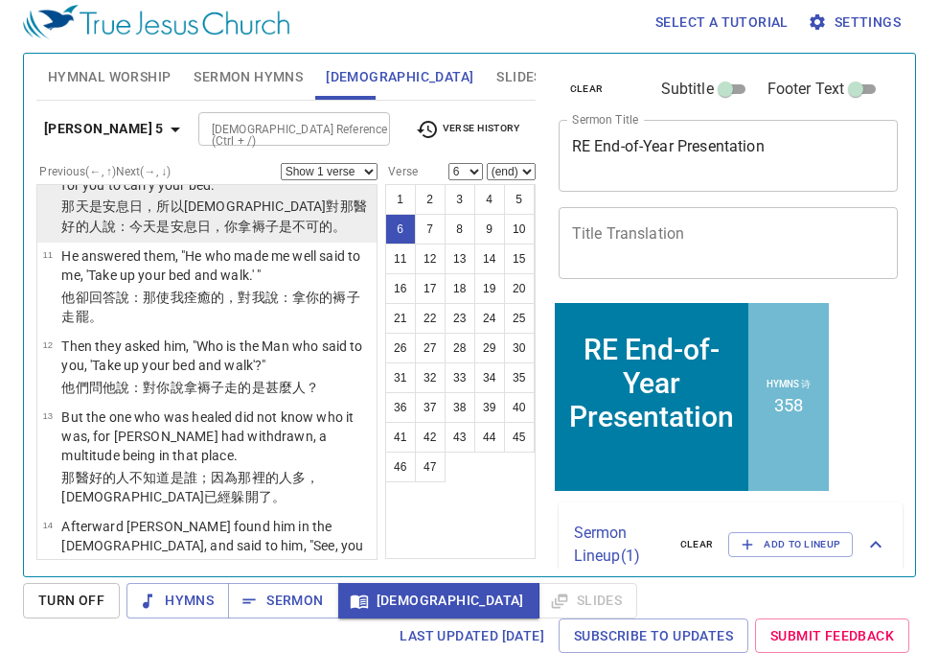
scroll to position [1087, 0]
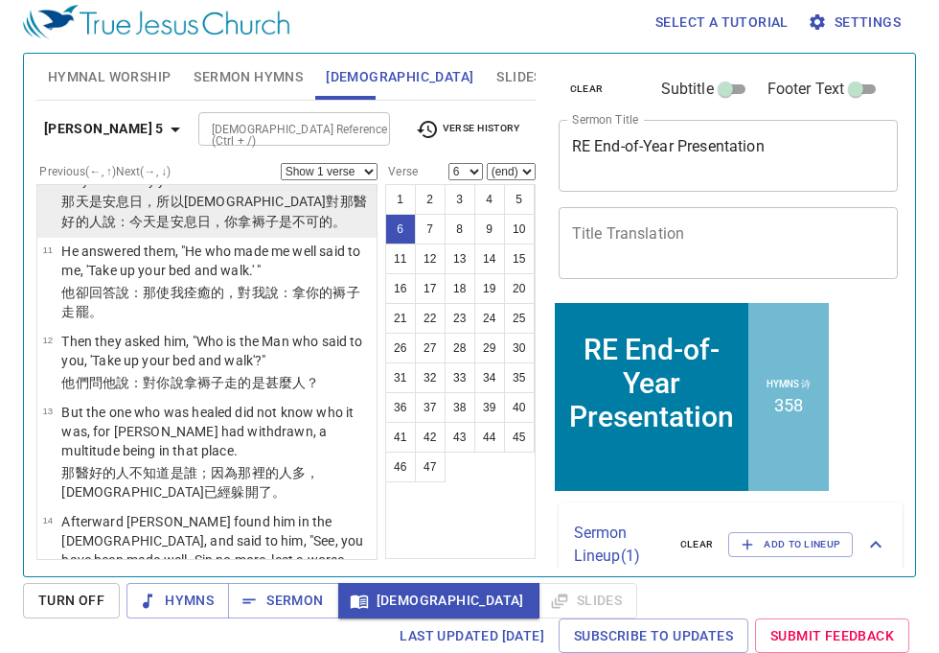
click at [203, 512] on p "Afterward [DEMOGRAPHIC_DATA] found him in the [DEMOGRAPHIC_DATA], and said to h…" at bounding box center [216, 550] width 310 height 77
select select "14"
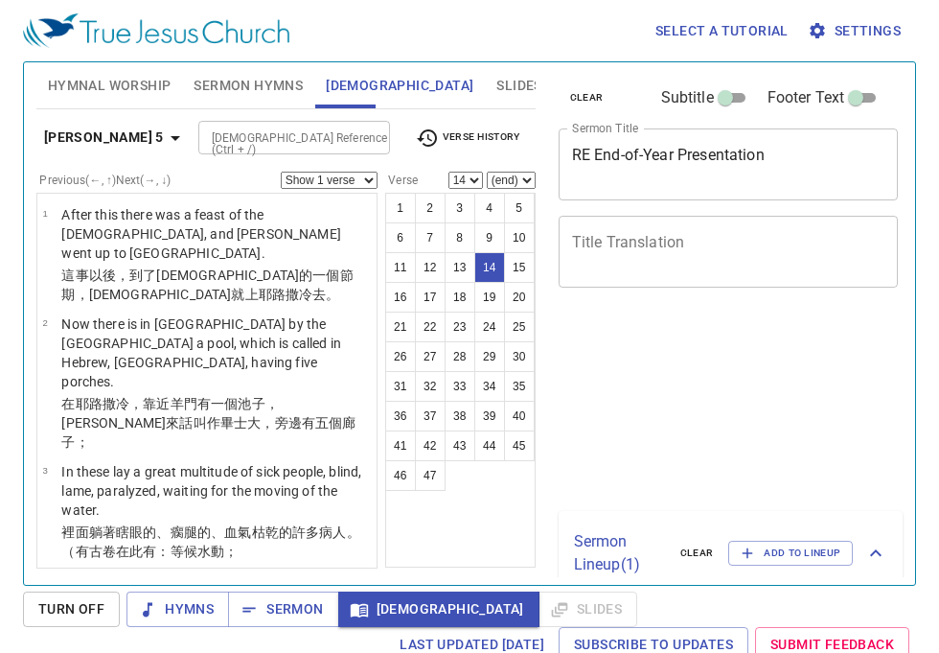
select select "14"
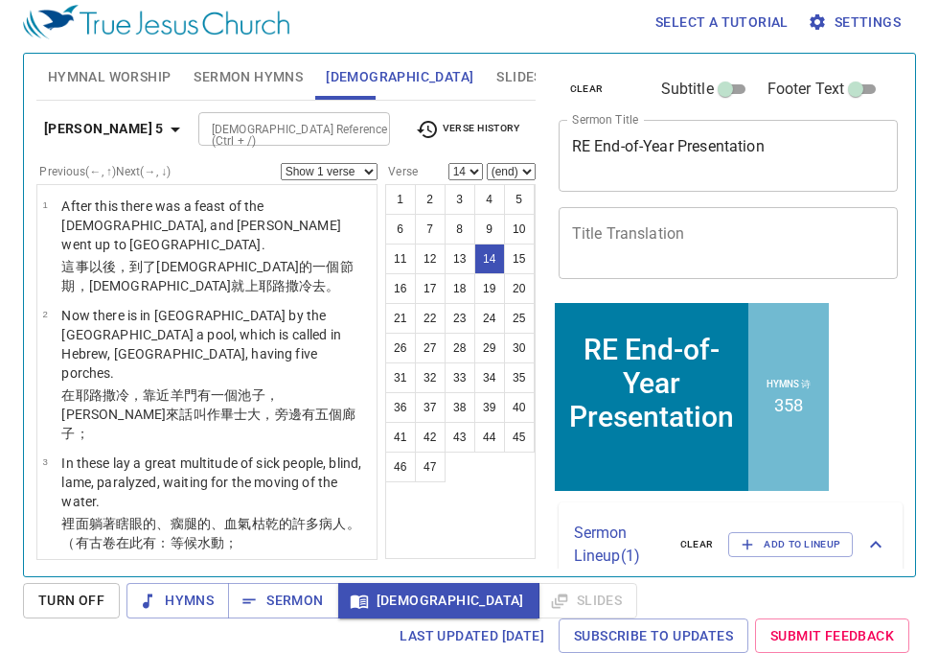
scroll to position [1087, 0]
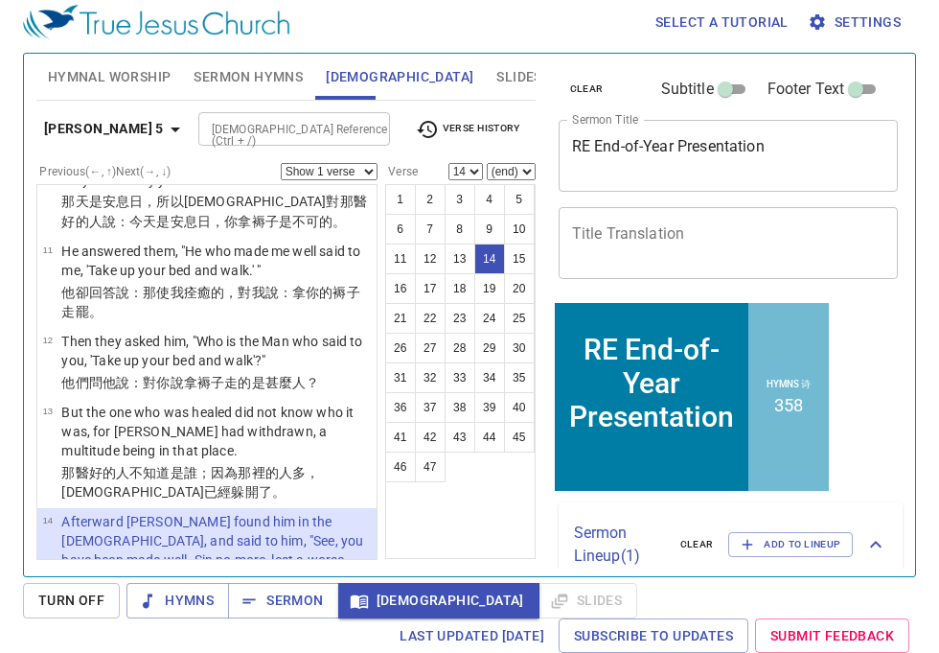
click at [582, 14] on div "Select a tutorial Settings" at bounding box center [465, 21] width 885 height 61
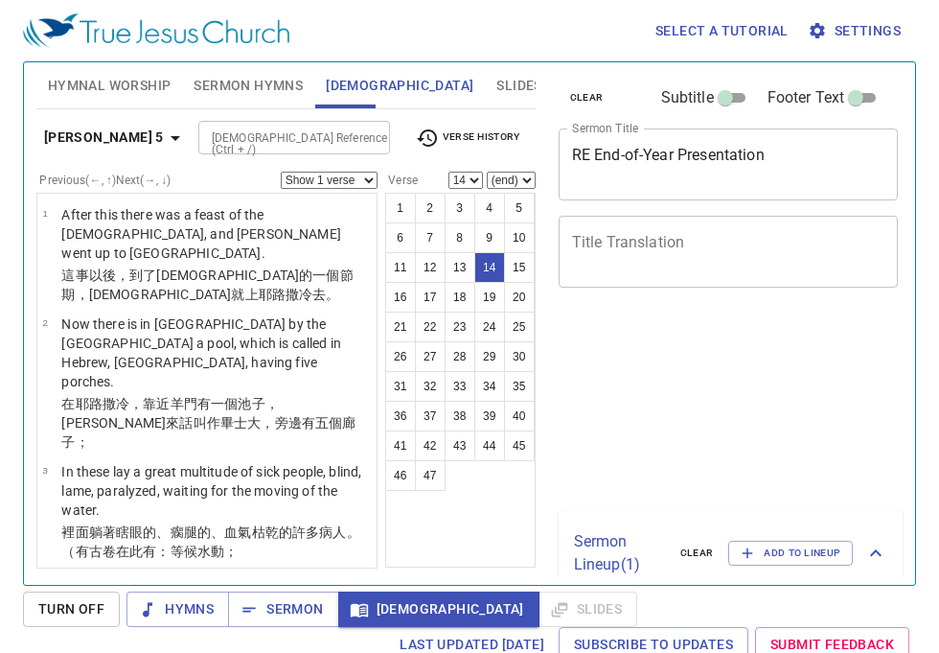
select select "14"
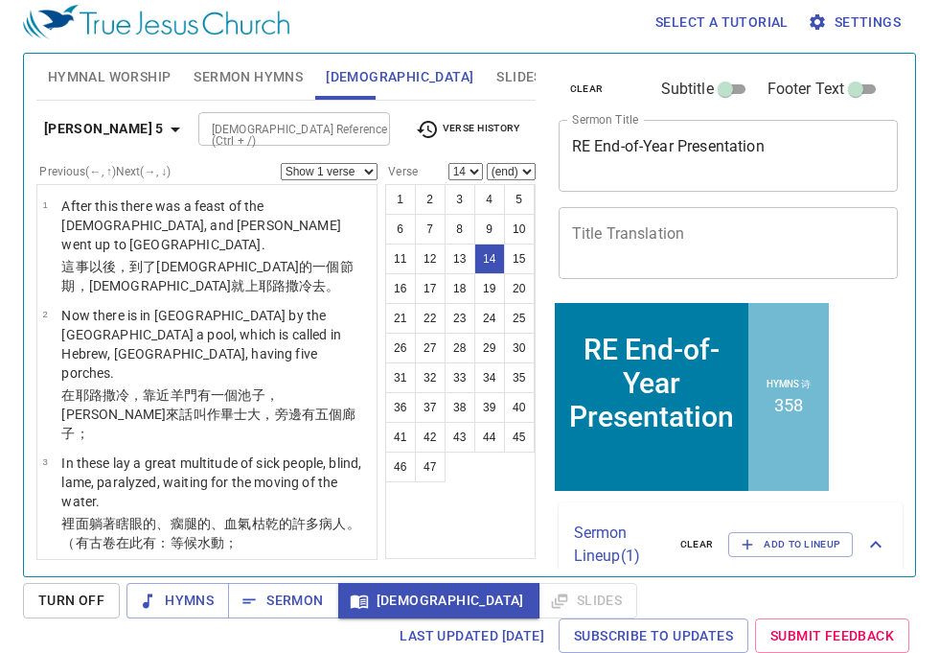
scroll to position [1087, 0]
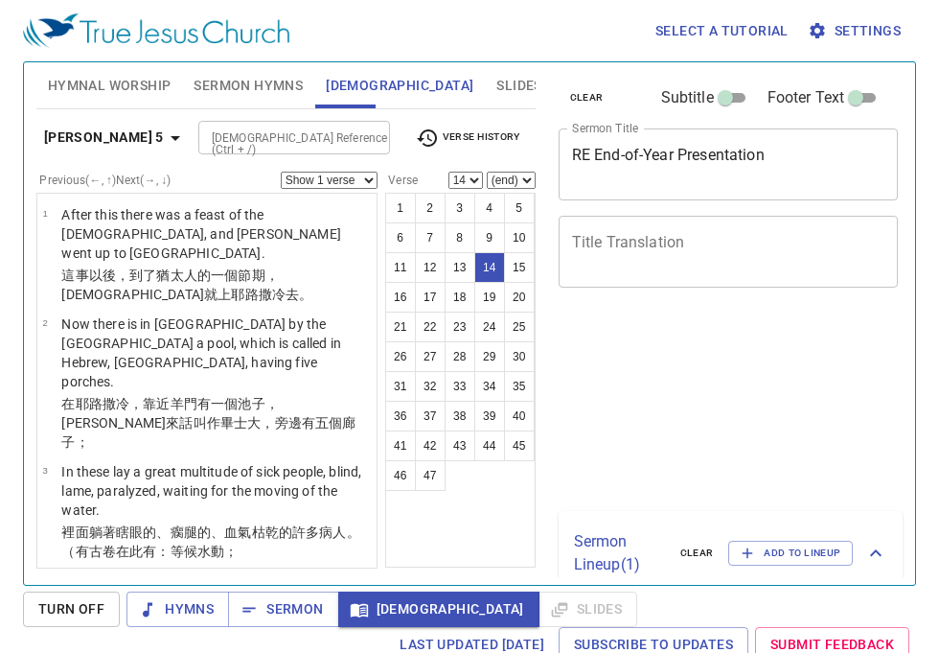
select select "14"
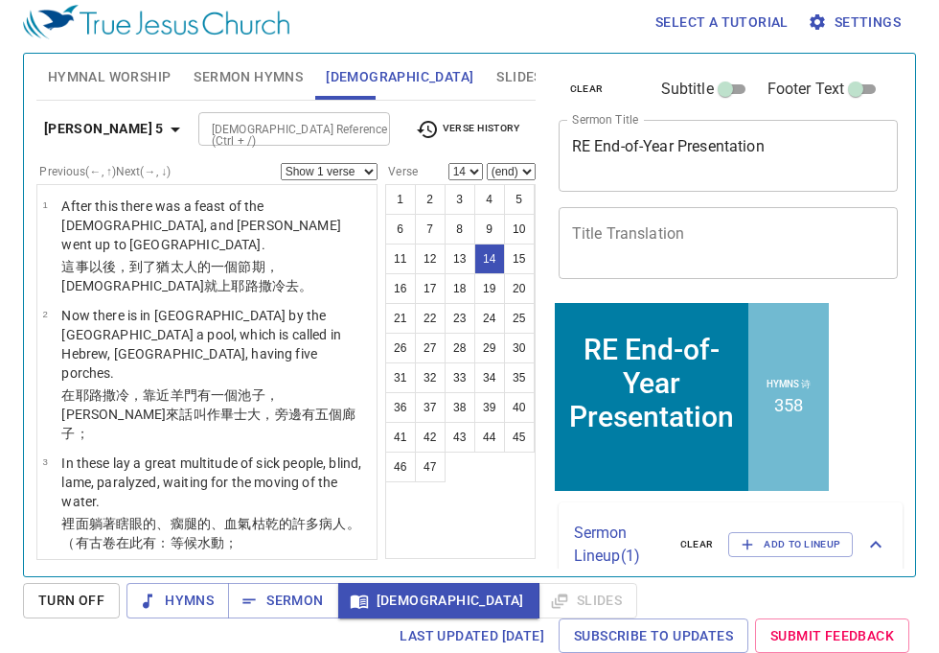
scroll to position [1087, 0]
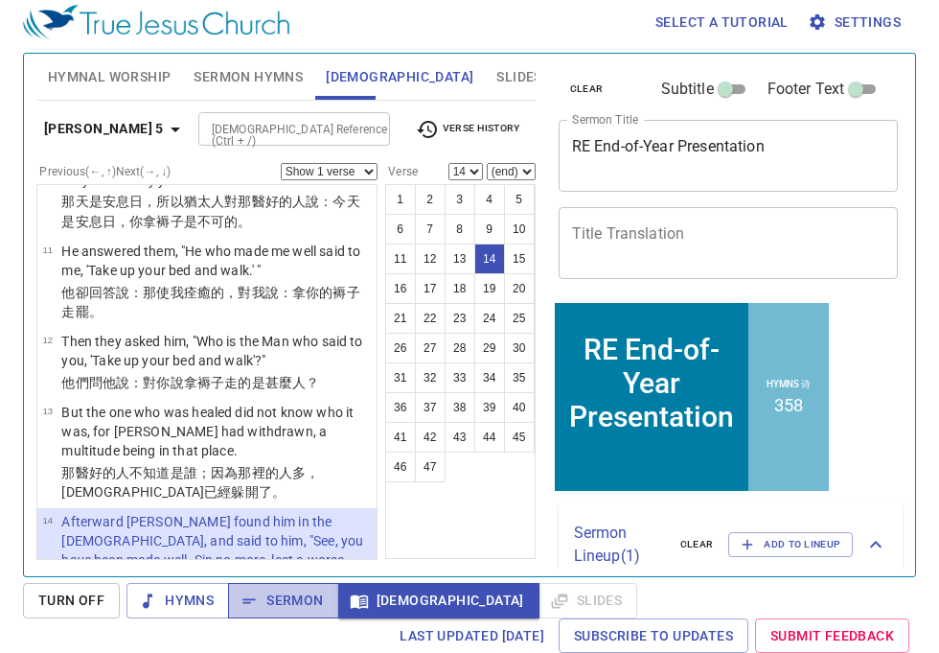
click at [276, 605] on span "Sermon" at bounding box center [283, 600] width 80 height 24
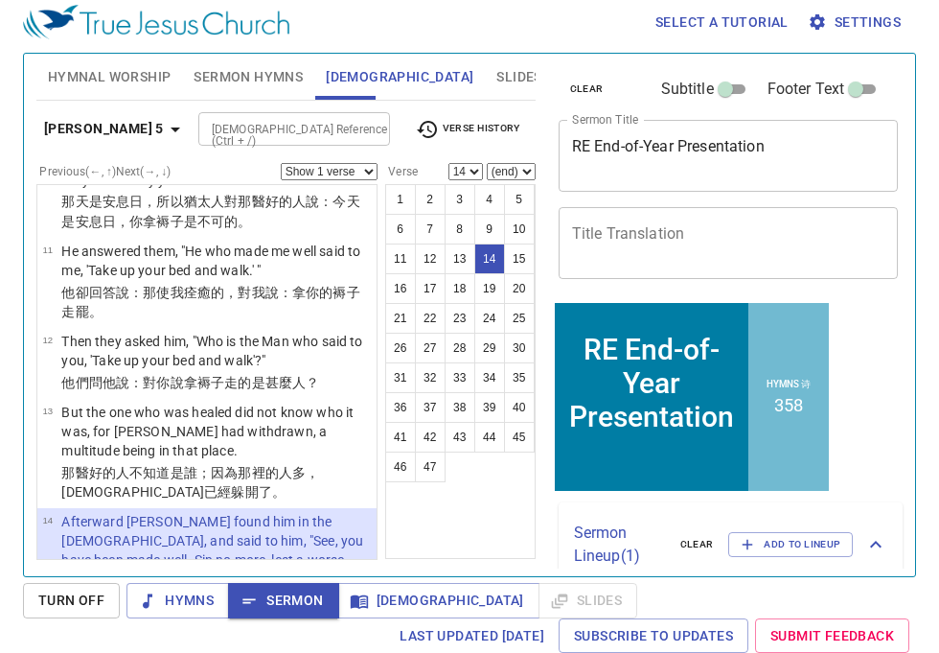
click at [911, 582] on div "Select a tutorial Settings Hymnal Worship Sermon Hymns Bible Slides Hymn search…" at bounding box center [469, 317] width 939 height 653
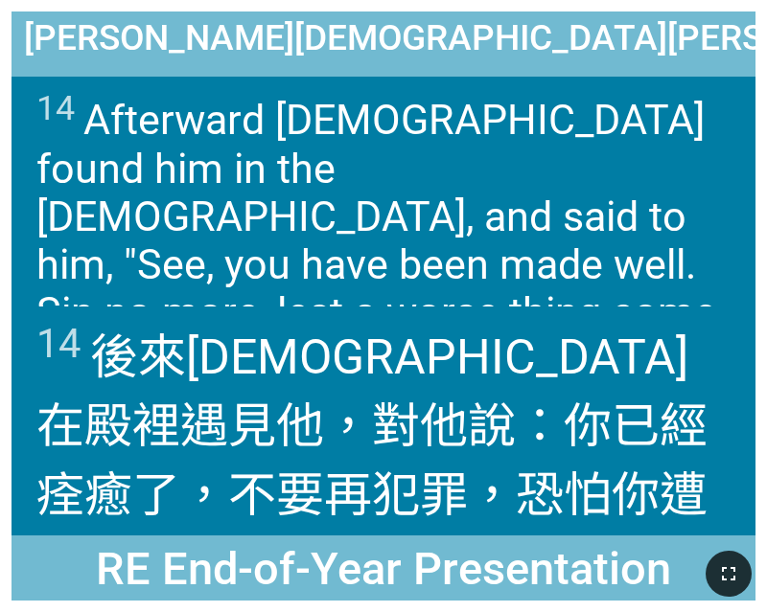
click at [722, 563] on icon "button" at bounding box center [728, 574] width 23 height 23
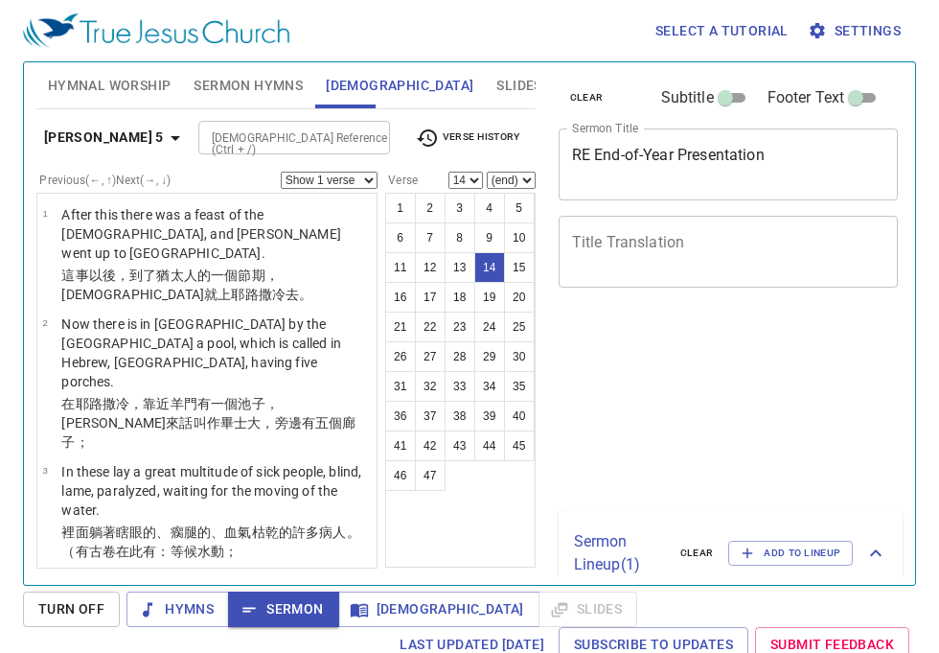
select select "14"
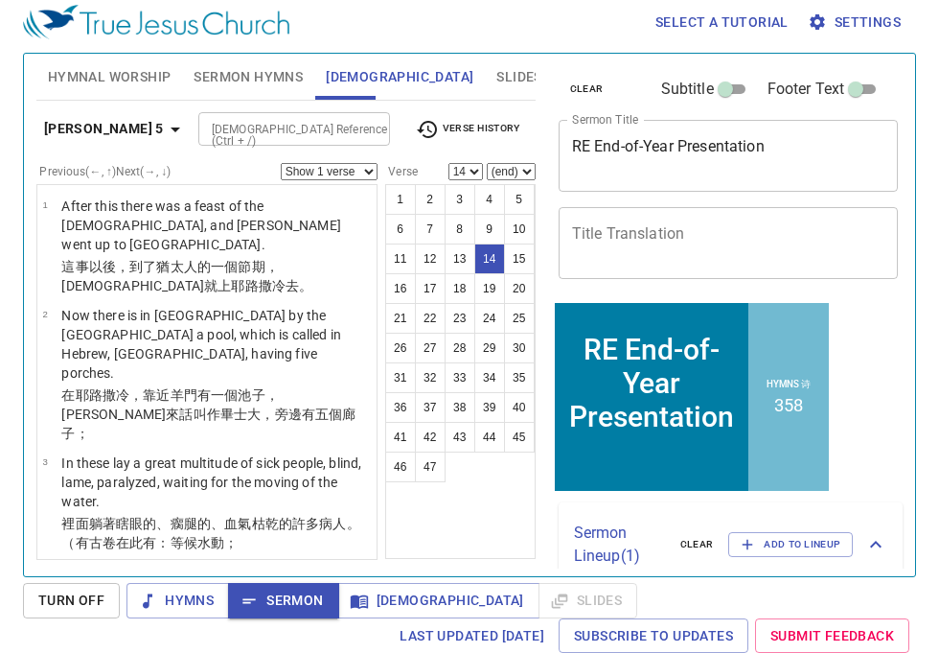
scroll to position [1087, 0]
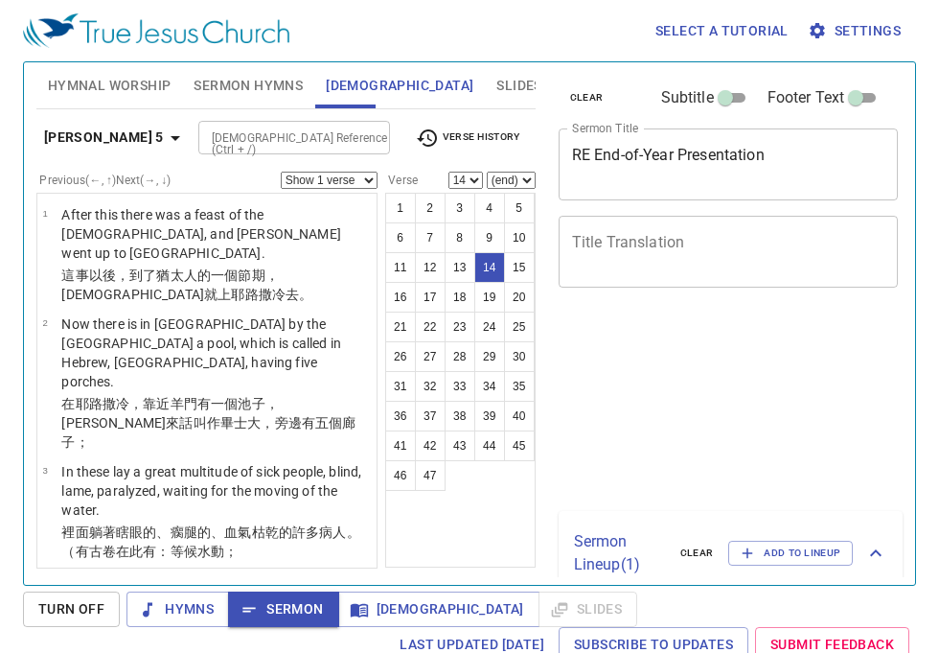
select select "14"
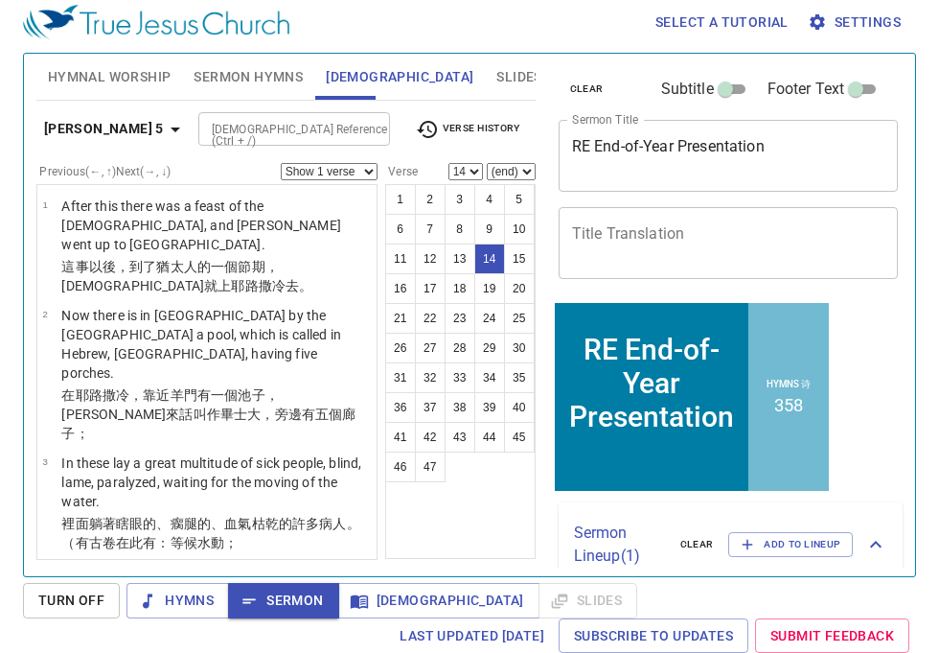
scroll to position [1087, 0]
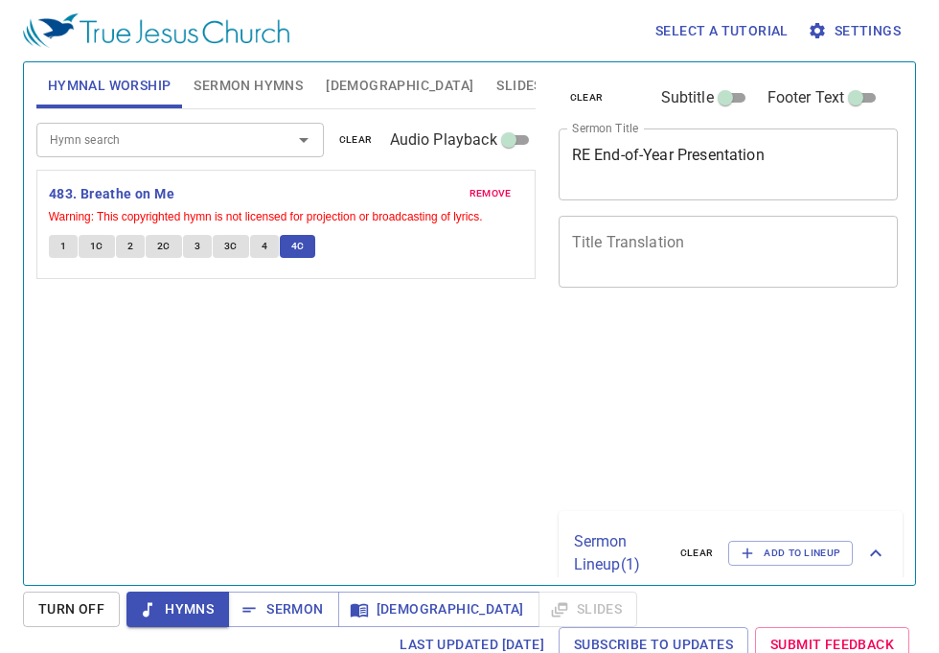
scroll to position [9, 0]
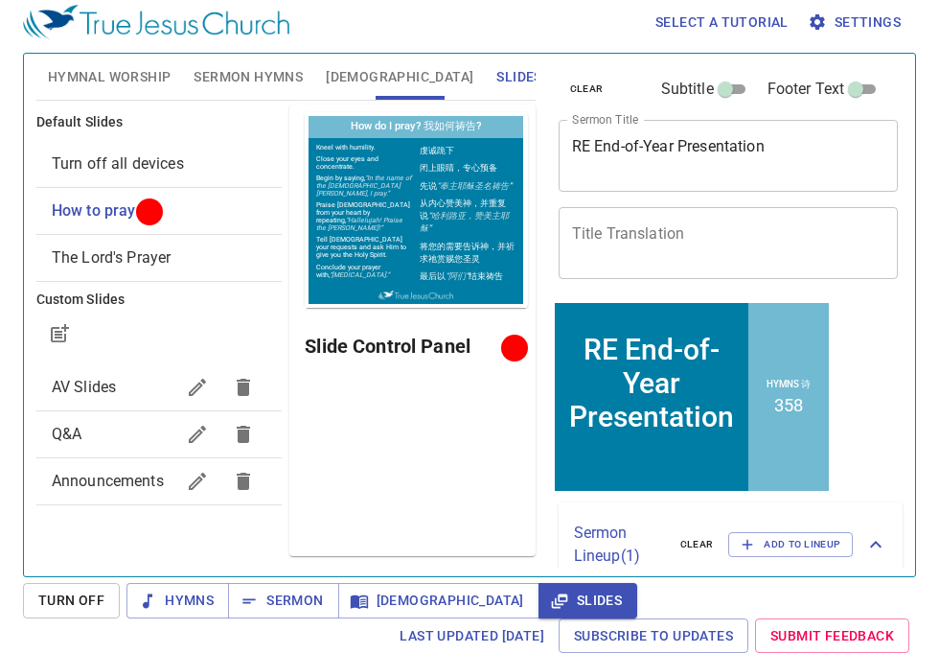
scroll to position [9, 0]
click at [294, 596] on span "Sermon" at bounding box center [283, 600] width 80 height 24
